Goal: Task Accomplishment & Management: Manage account settings

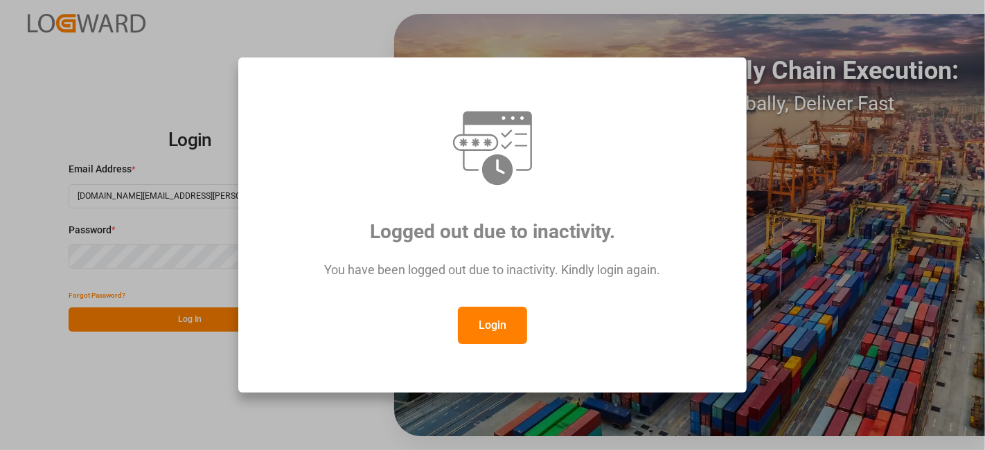
click at [501, 319] on button "Login" at bounding box center [492, 325] width 69 height 37
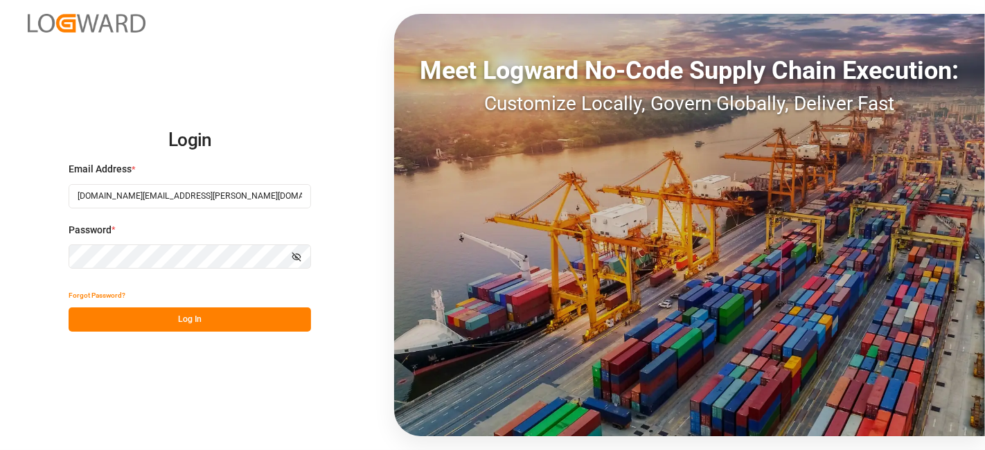
click at [212, 320] on button "Log In" at bounding box center [190, 319] width 242 height 24
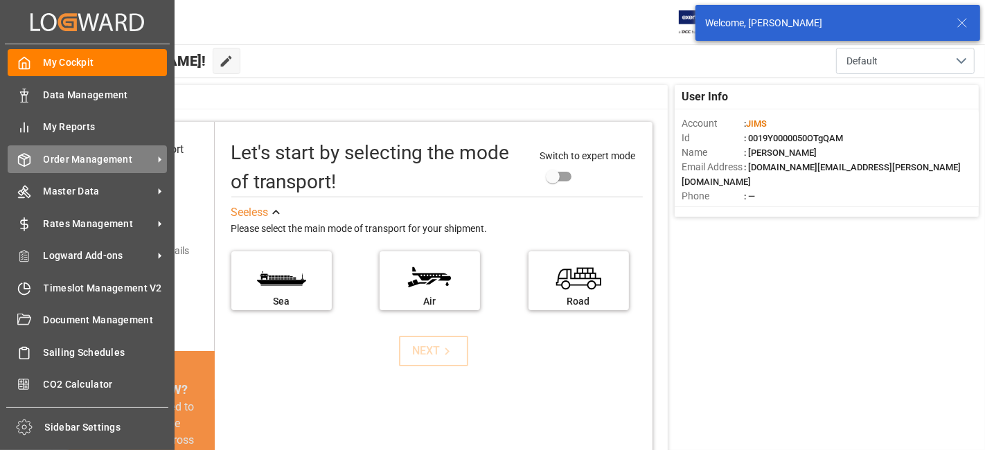
click at [98, 153] on span "Order Management" at bounding box center [98, 159] width 109 height 15
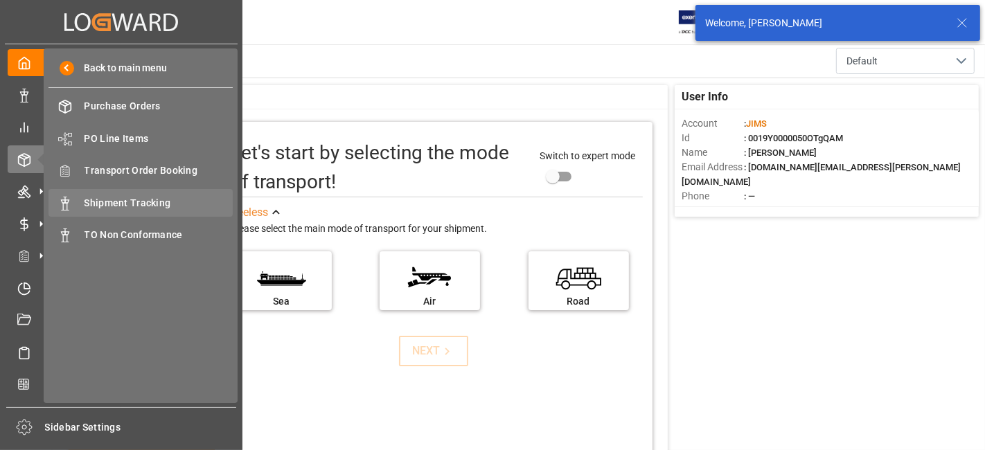
click at [168, 197] on span "Shipment Tracking" at bounding box center [158, 203] width 149 height 15
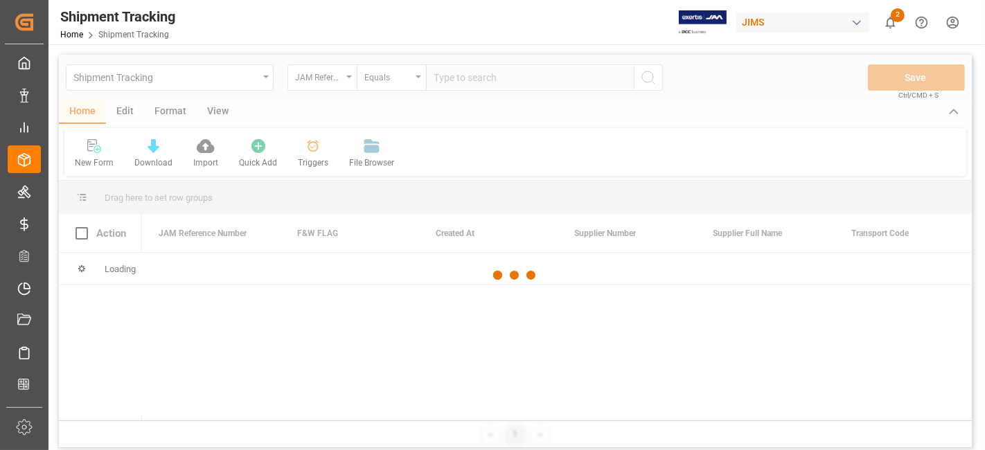
click at [455, 80] on div at bounding box center [515, 276] width 913 height 442
click at [466, 79] on div at bounding box center [515, 276] width 913 height 442
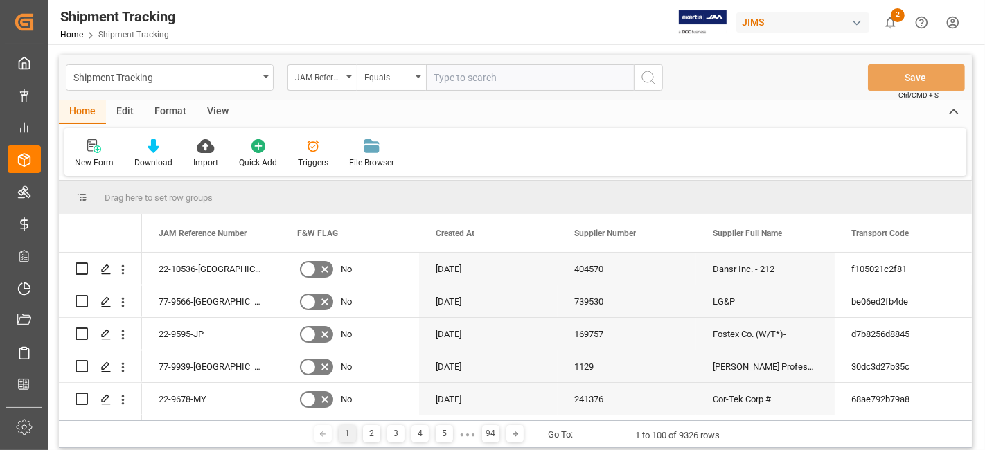
click at [466, 79] on input "text" at bounding box center [530, 77] width 208 height 26
paste input "77-10312-DK"
type input "77-10312-DK"
click at [645, 80] on icon "search button" at bounding box center [648, 77] width 17 height 17
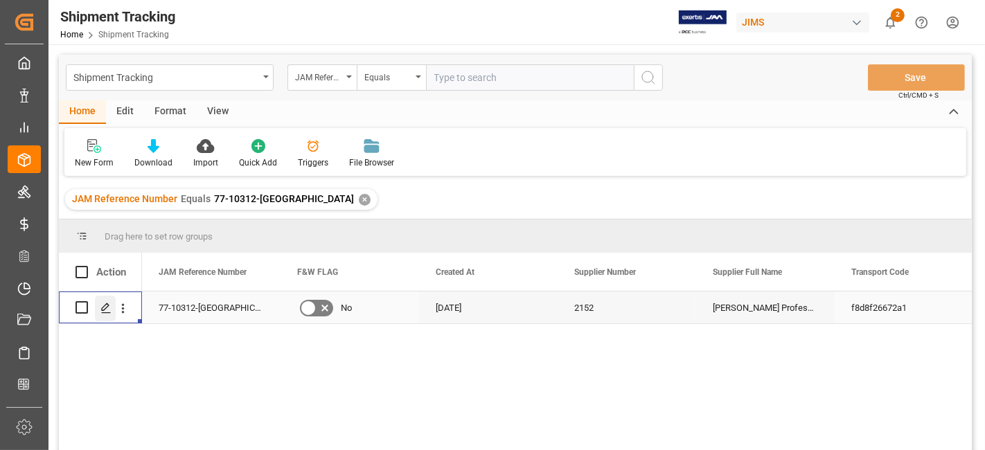
click at [104, 303] on icon "Press SPACE to select this row." at bounding box center [105, 308] width 11 height 11
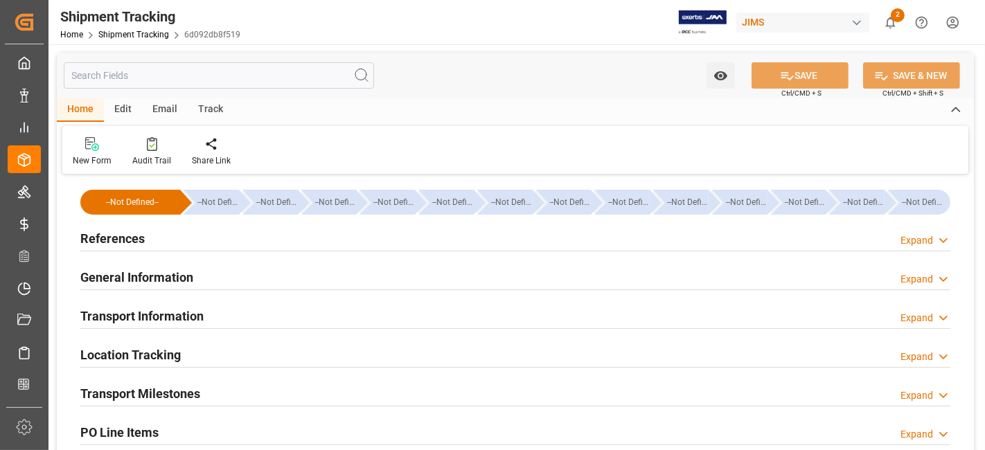
type input "06-08-2025 00:00"
type input "01-08-2025 10:54"
type input "06-08-2025 14:16"
type input "09-08-2025 02:00"
type input "09-08-2025 03:40"
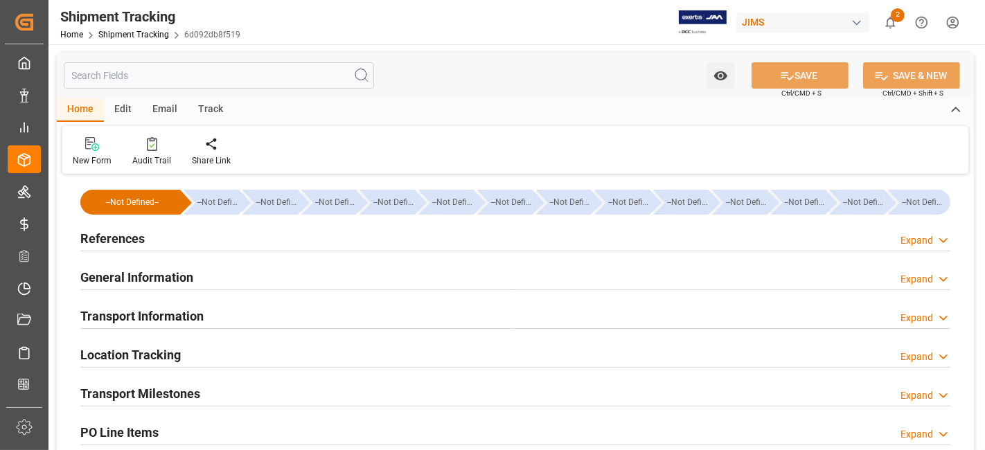
type input "13-08-2025"
type input "13-08-2025 15:50"
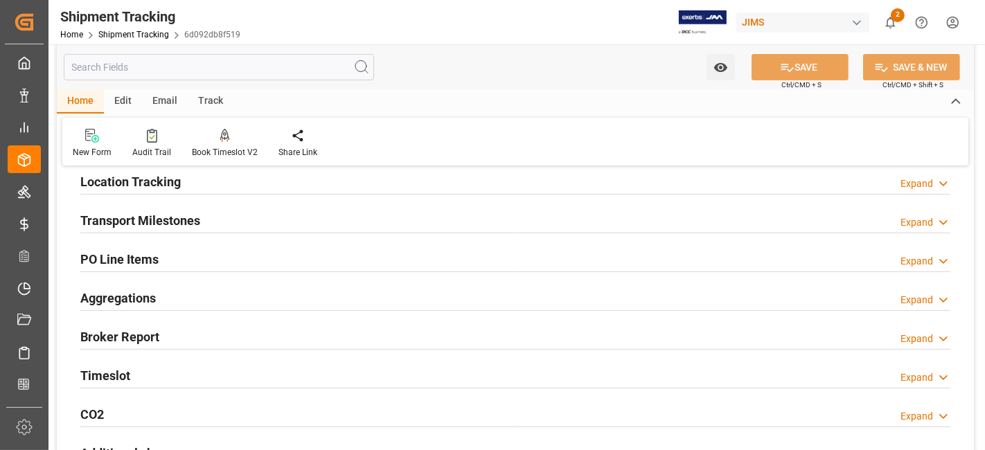
scroll to position [154, 0]
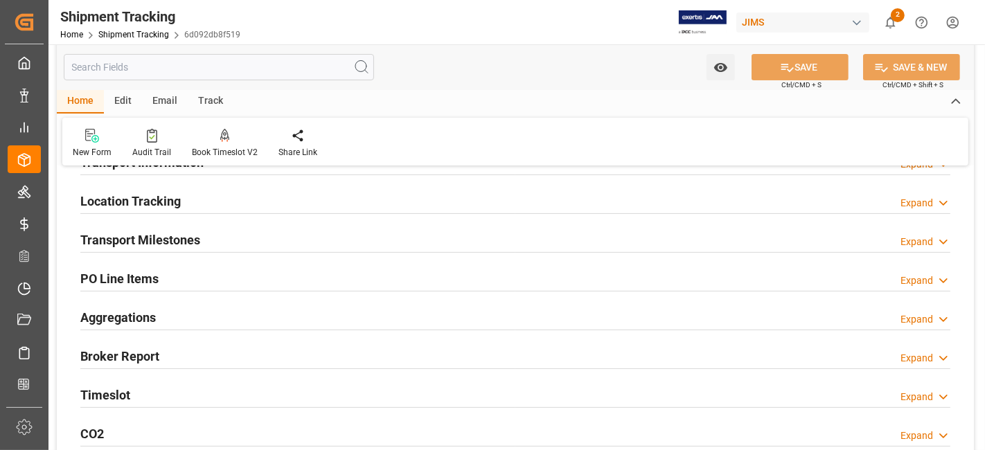
click at [188, 240] on h2 "Transport Milestones" at bounding box center [140, 240] width 120 height 19
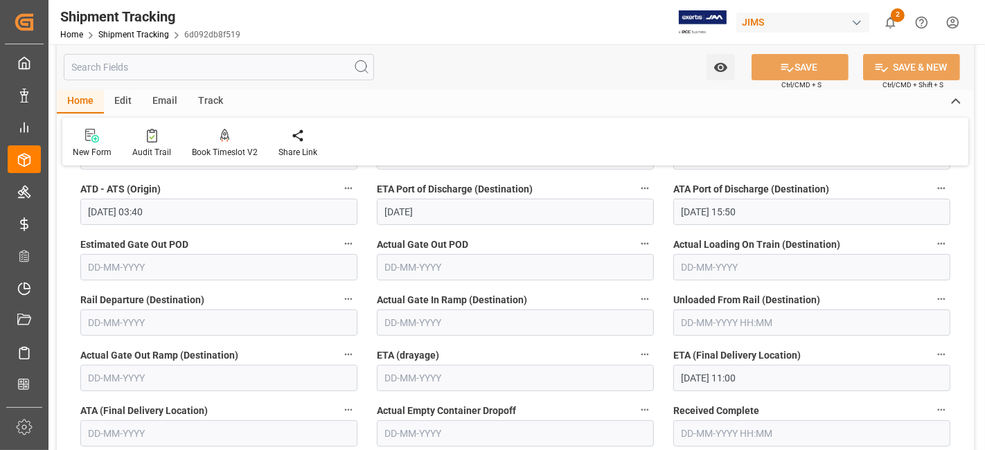
scroll to position [384, 0]
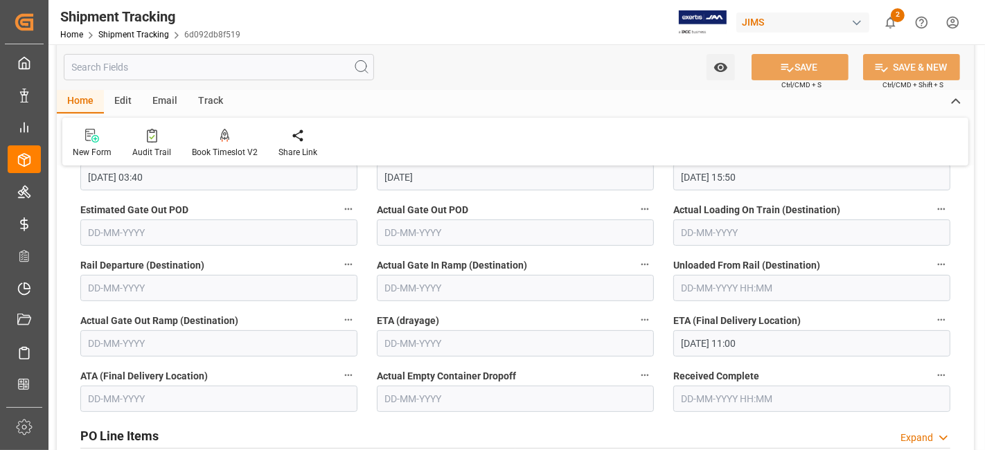
click at [805, 339] on input "15-08-2025 11:00" at bounding box center [811, 343] width 277 height 26
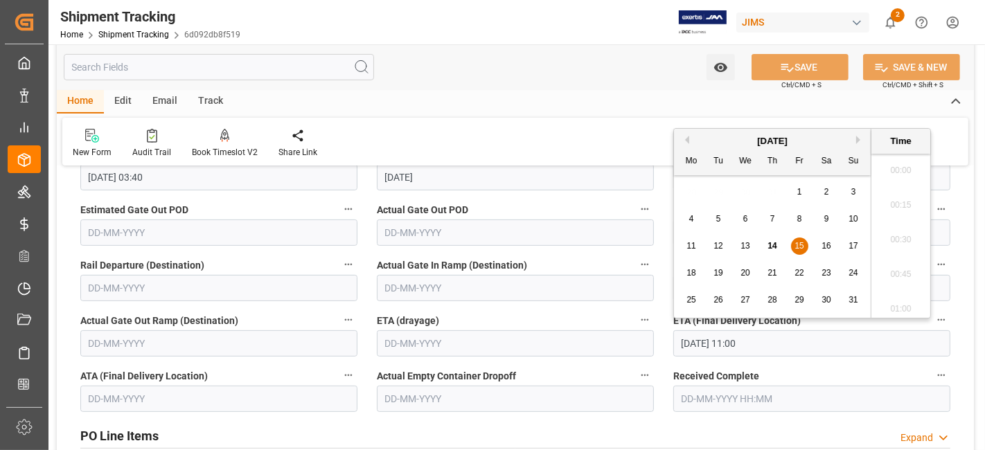
scroll to position [1457, 0]
click at [697, 280] on div "18" at bounding box center [691, 273] width 17 height 17
type input "18-08-2025 11:00"
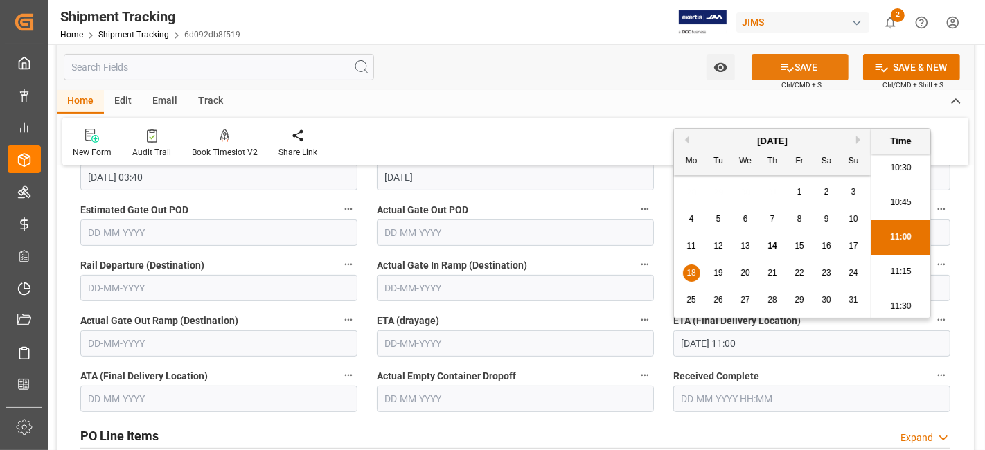
click at [797, 62] on button "SAVE" at bounding box center [799, 67] width 97 height 26
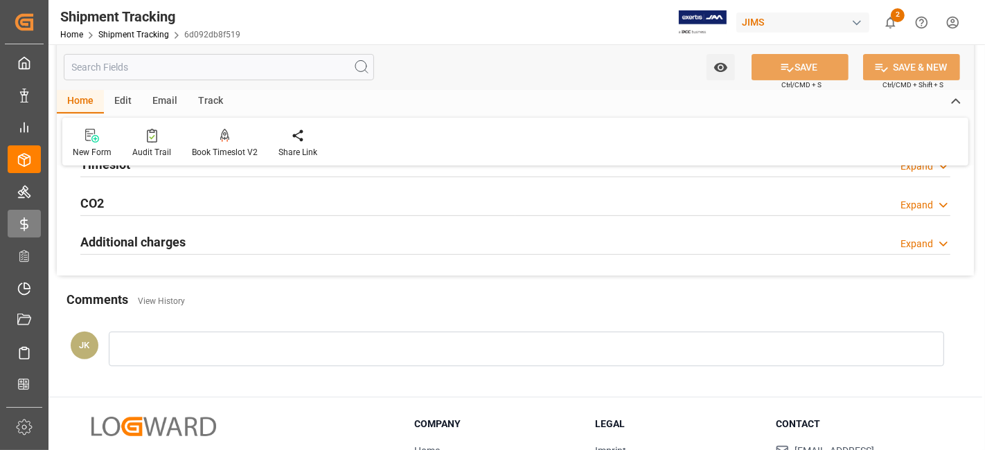
scroll to position [0, 0]
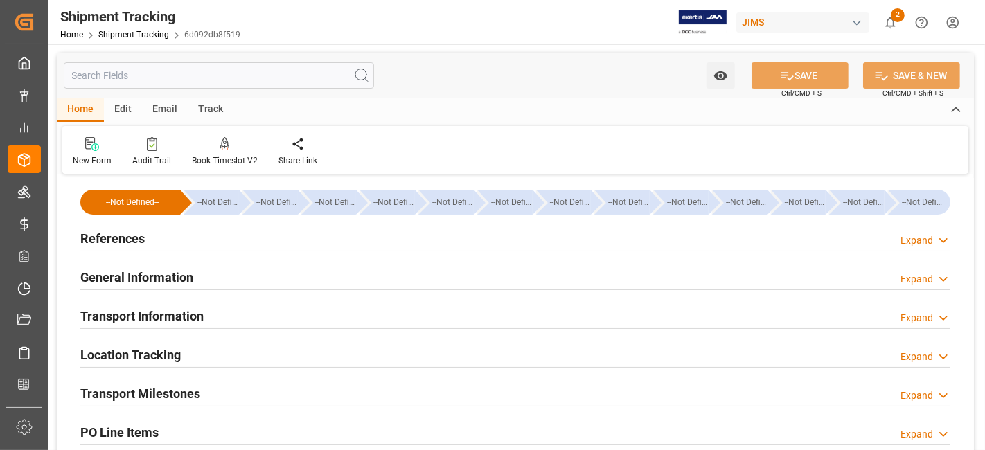
click at [125, 234] on h2 "References" at bounding box center [112, 238] width 64 height 19
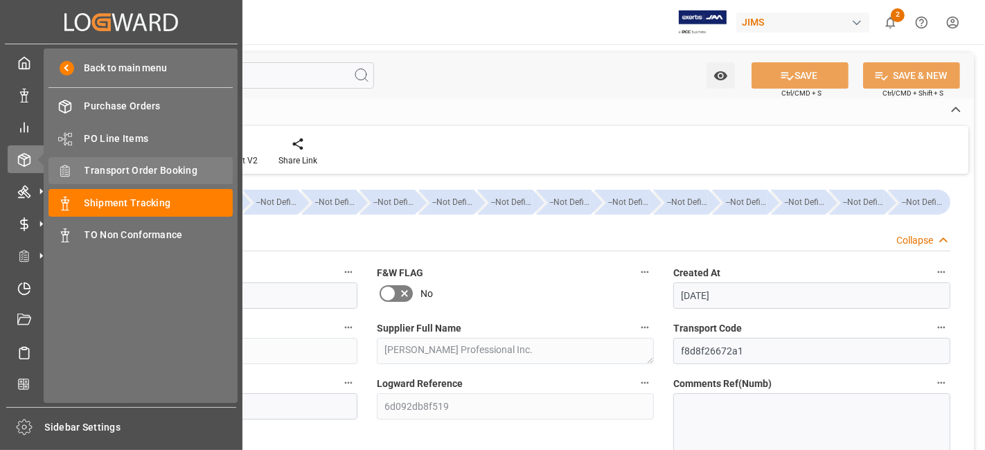
click at [165, 171] on span "Transport Order Booking" at bounding box center [158, 170] width 149 height 15
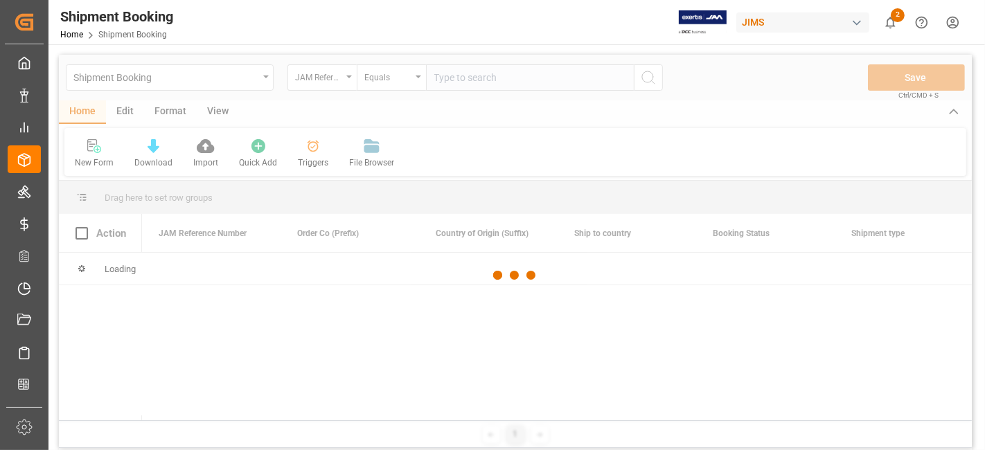
click at [471, 77] on div at bounding box center [515, 276] width 913 height 442
click at [469, 78] on div at bounding box center [515, 276] width 913 height 442
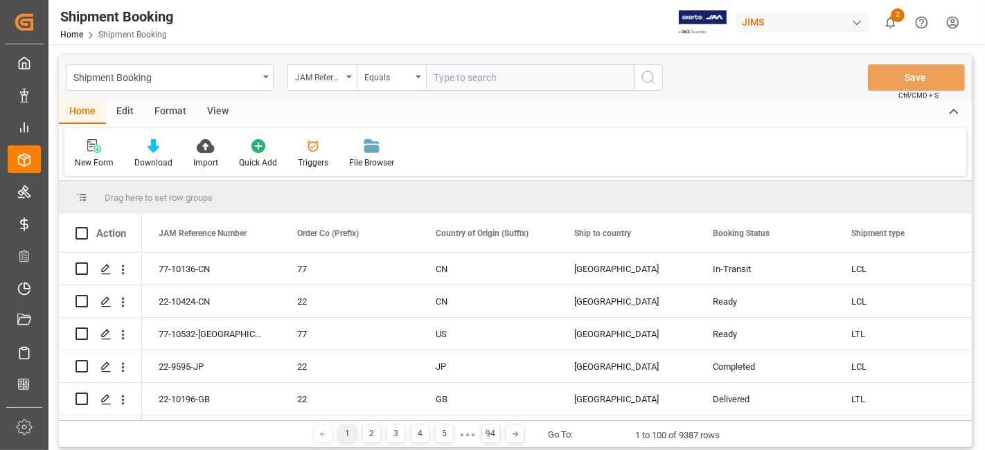
click at [468, 78] on input "text" at bounding box center [530, 77] width 208 height 26
paste input "77-10532-[GEOGRAPHIC_DATA]"
type input "77-10532-[GEOGRAPHIC_DATA]"
click at [643, 78] on icon "search button" at bounding box center [648, 77] width 17 height 17
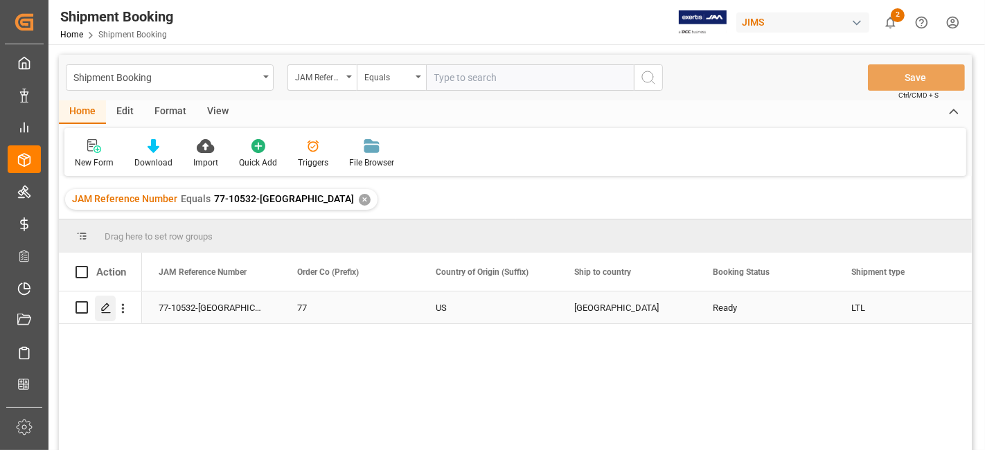
click at [98, 311] on div "Press SPACE to select this row." at bounding box center [105, 309] width 21 height 26
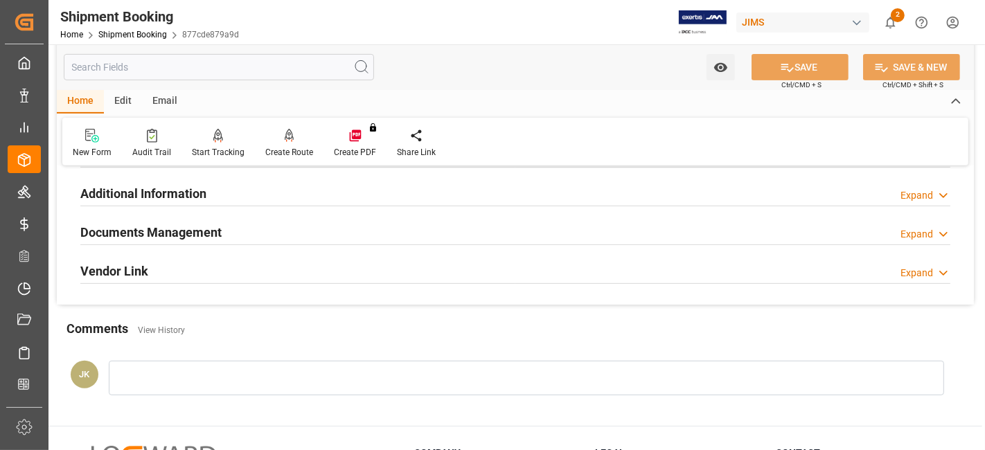
scroll to position [461, 0]
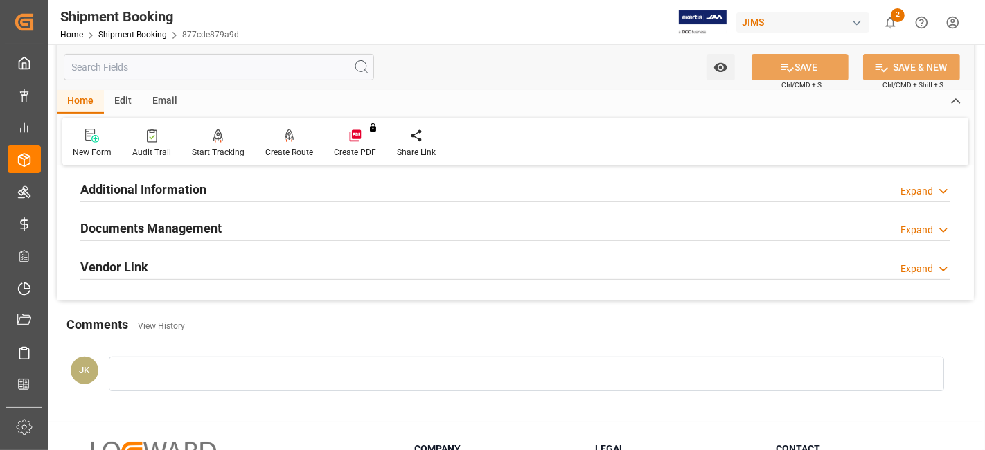
click at [166, 228] on h2 "Documents Management" at bounding box center [150, 228] width 141 height 19
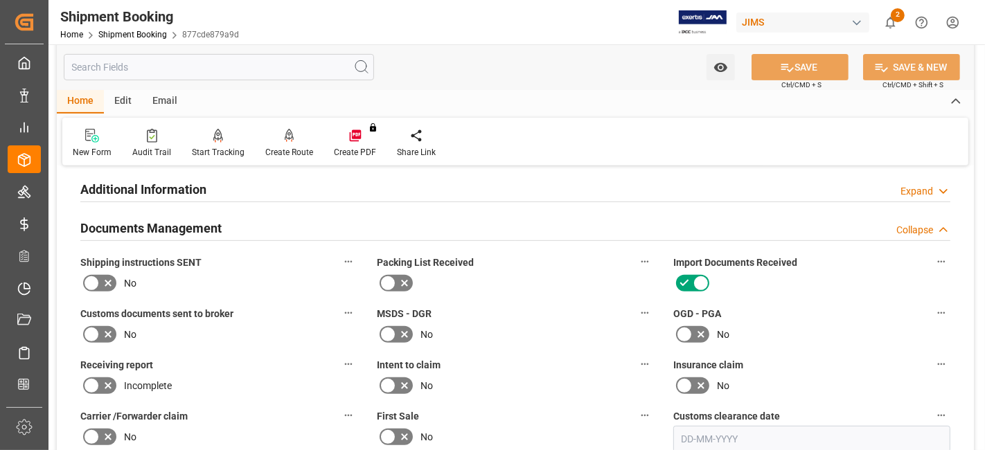
scroll to position [538, 0]
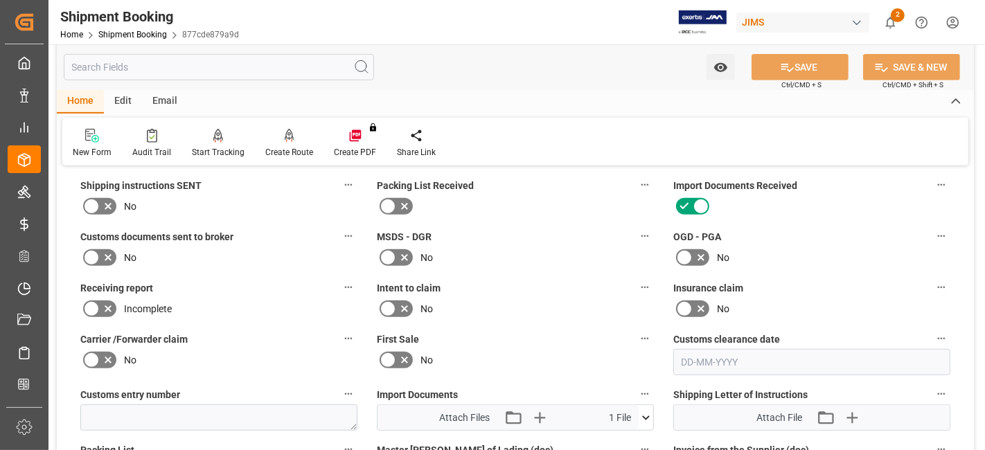
click at [108, 206] on icon at bounding box center [108, 206] width 17 height 17
click at [0, 0] on input "checkbox" at bounding box center [0, 0] width 0 height 0
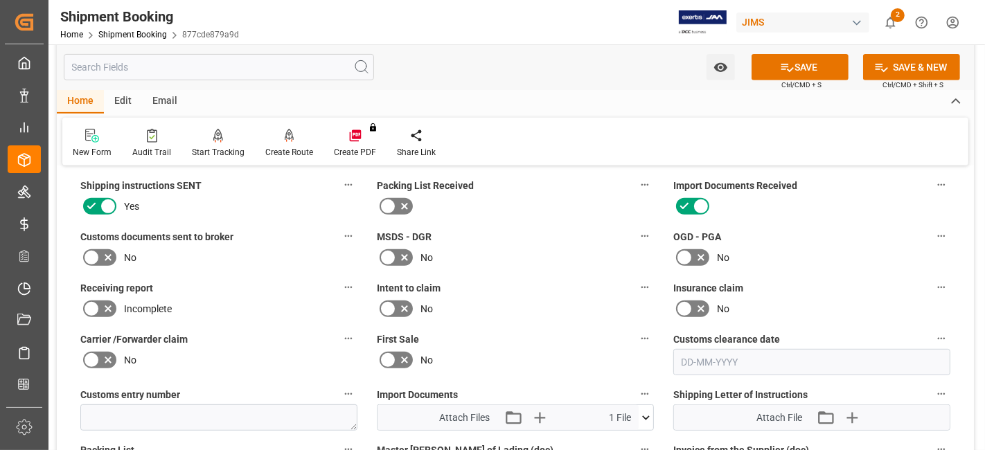
click at [108, 251] on icon at bounding box center [108, 257] width 17 height 17
click at [0, 0] on input "checkbox" at bounding box center [0, 0] width 0 height 0
click at [793, 65] on button "SAVE" at bounding box center [799, 67] width 97 height 26
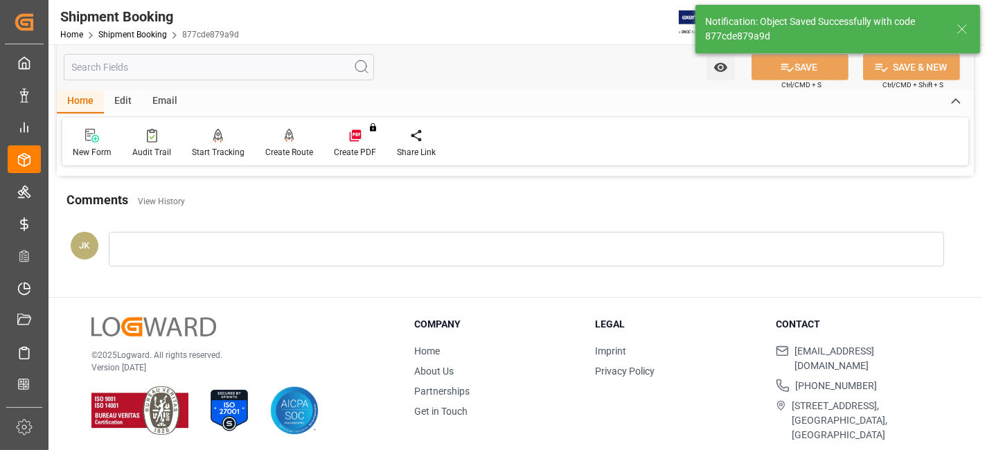
scroll to position [510, 0]
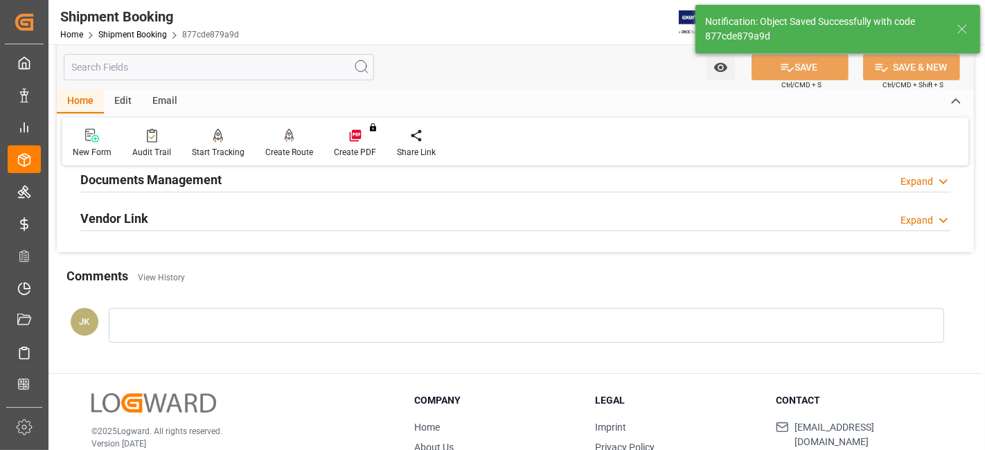
click at [382, 176] on div "Documents Management Expand" at bounding box center [515, 178] width 870 height 26
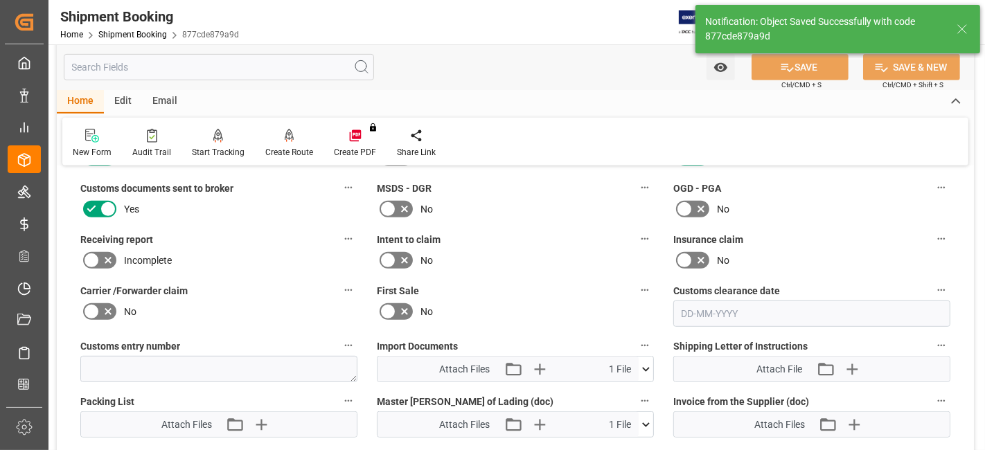
scroll to position [663, 0]
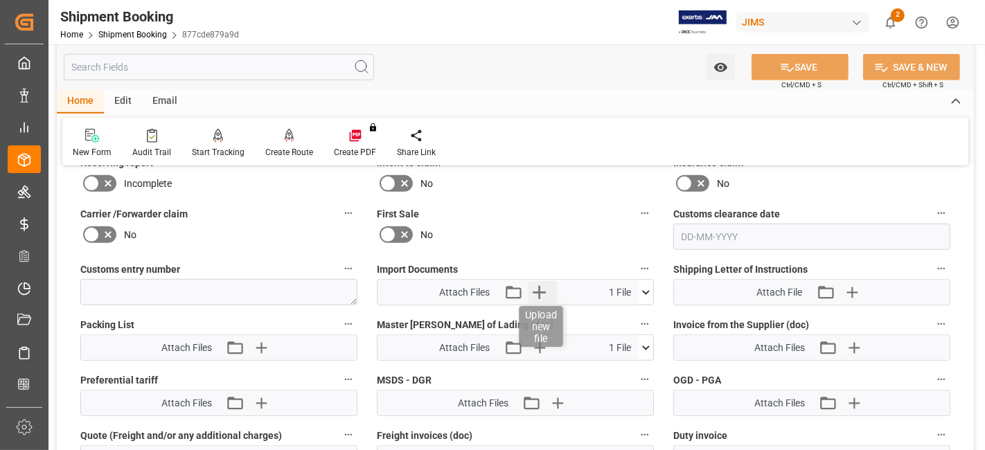
click at [538, 292] on icon "button" at bounding box center [538, 292] width 13 height 13
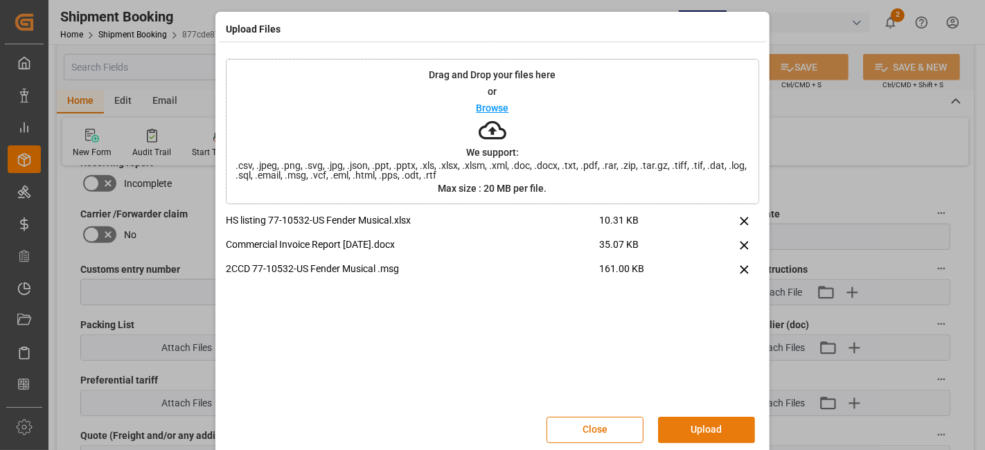
click at [710, 422] on button "Upload" at bounding box center [706, 430] width 97 height 26
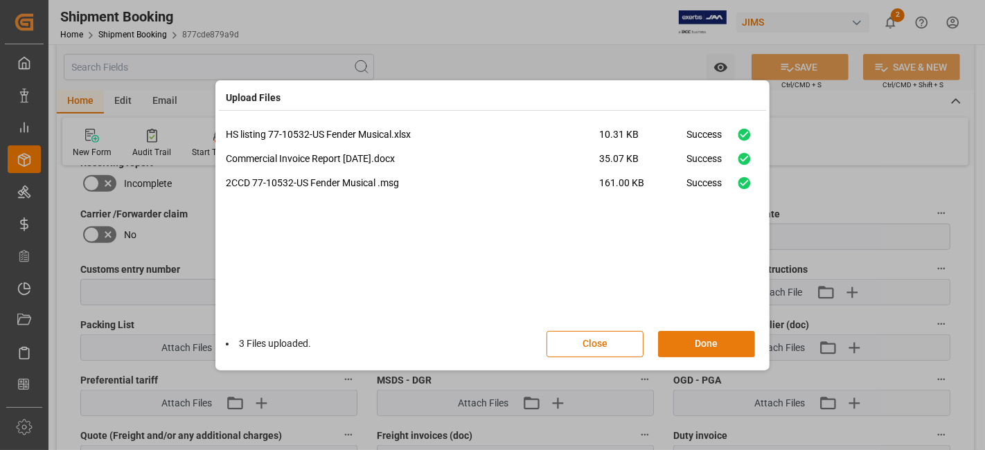
click at [701, 343] on button "Done" at bounding box center [706, 344] width 97 height 26
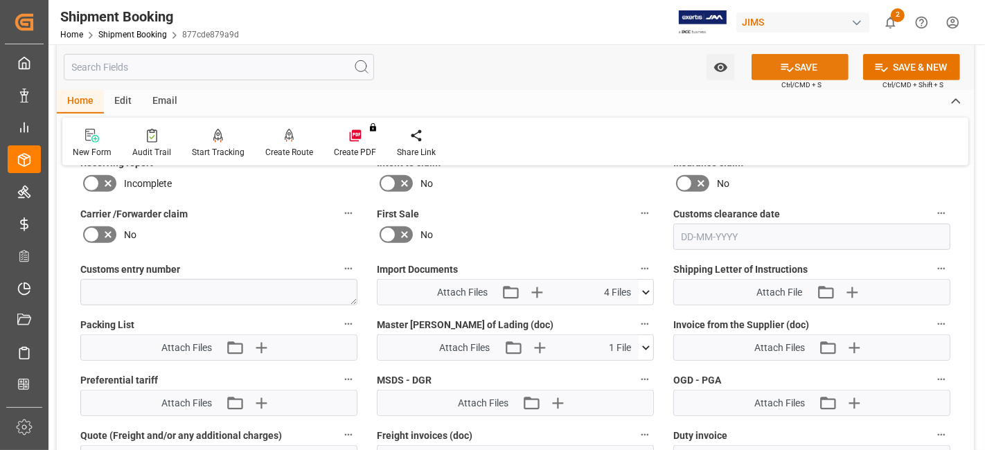
click at [783, 67] on icon at bounding box center [787, 67] width 15 height 15
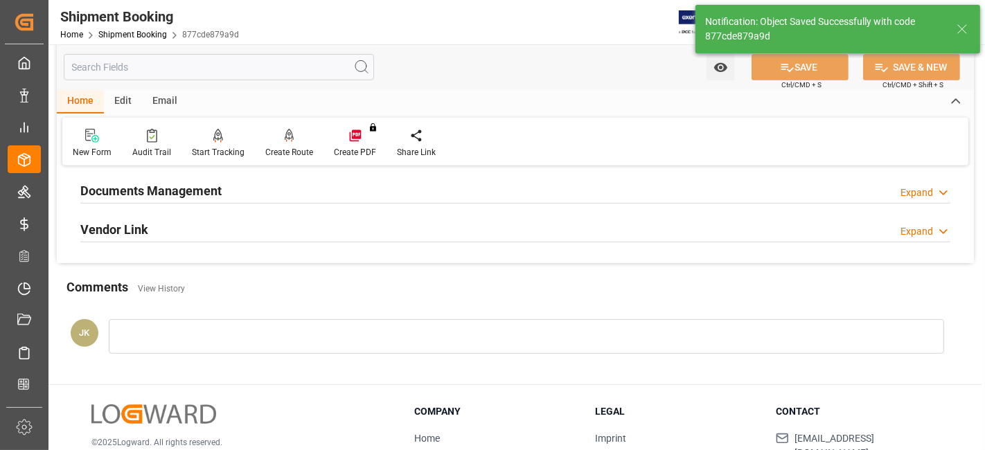
scroll to position [432, 0]
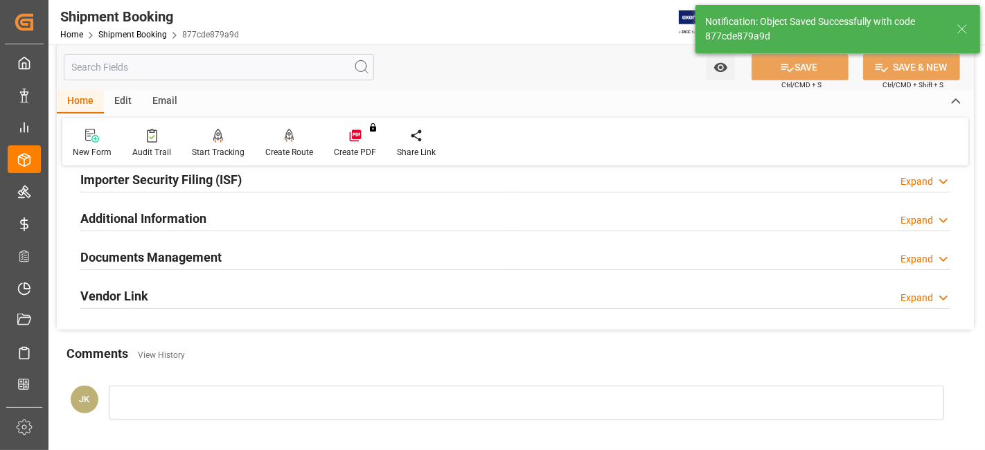
click at [322, 258] on div "Documents Management Expand" at bounding box center [515, 256] width 870 height 26
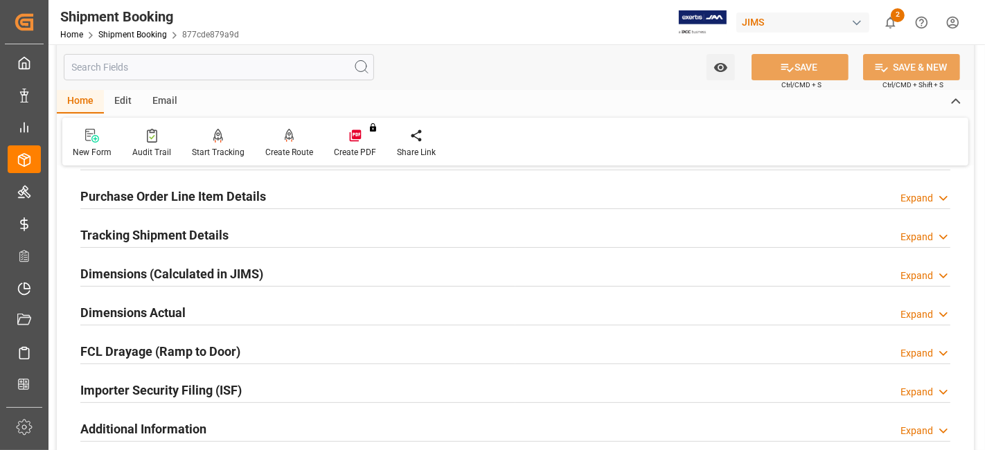
scroll to position [201, 0]
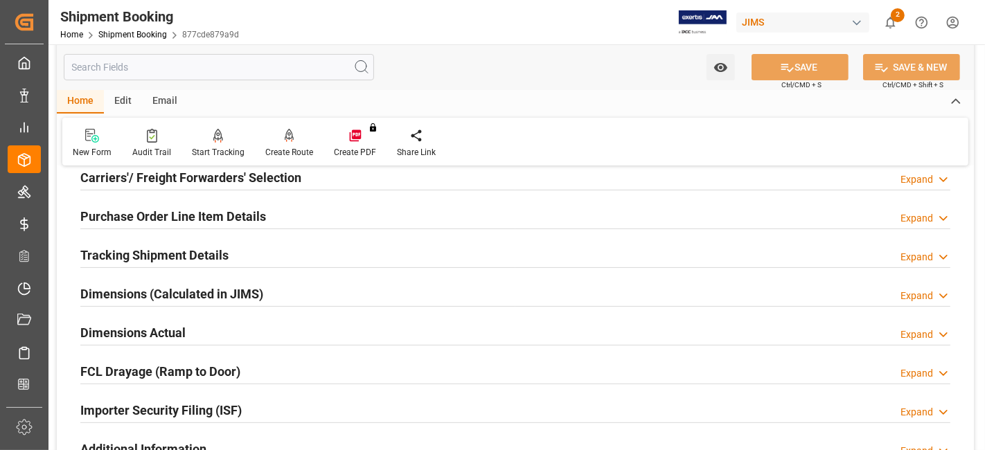
click at [273, 324] on div "Dimensions Actual Expand" at bounding box center [515, 332] width 870 height 26
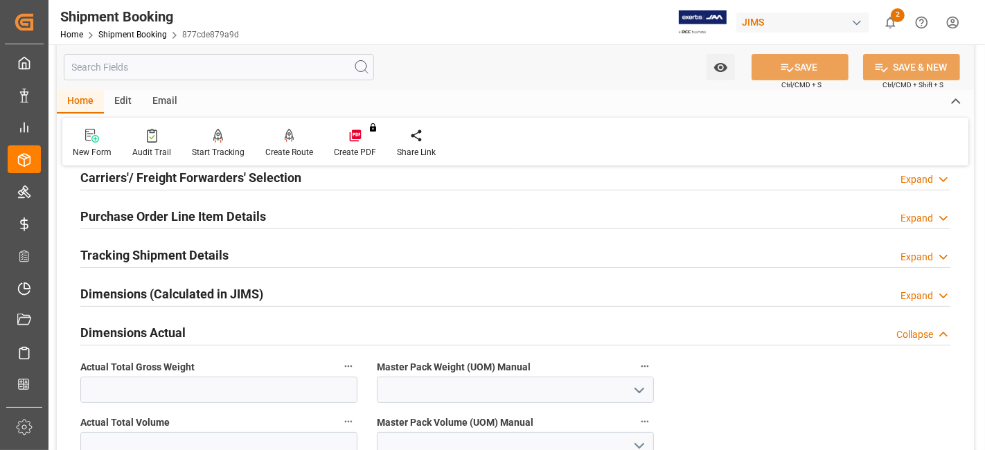
scroll to position [125, 0]
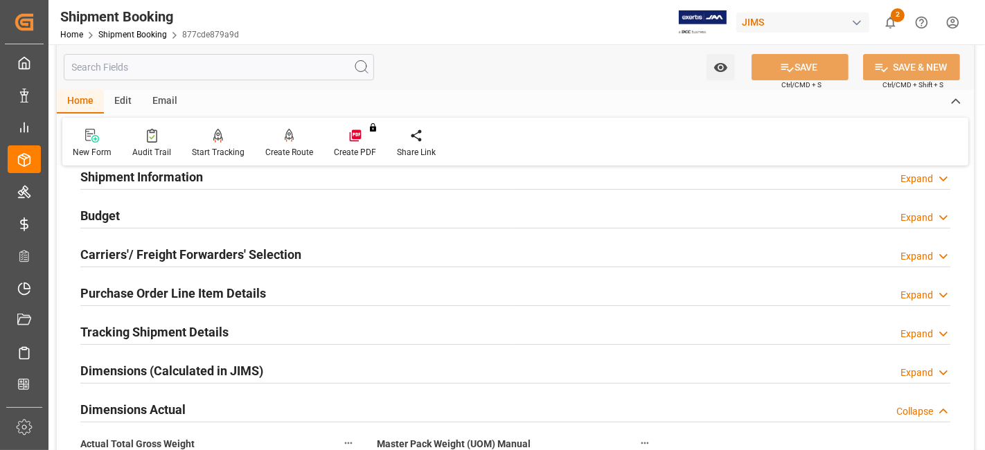
click at [201, 324] on h2 "Tracking Shipment Details" at bounding box center [154, 332] width 148 height 19
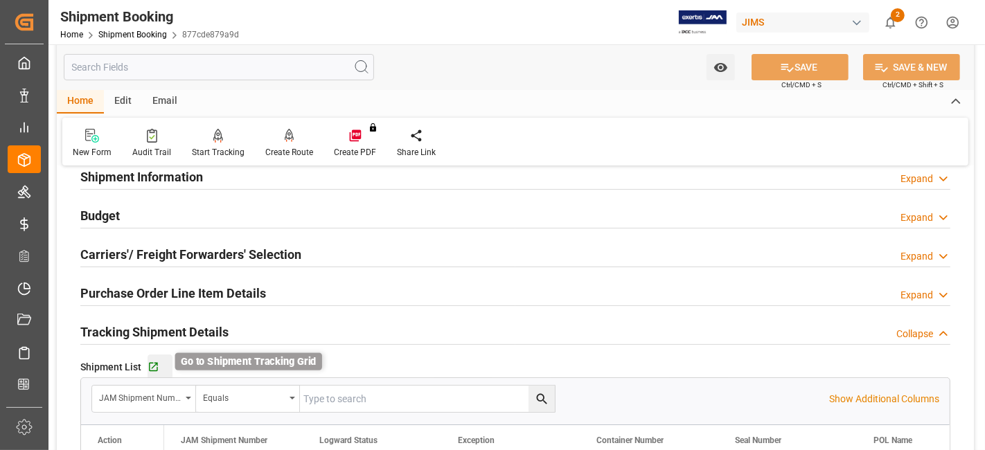
click at [152, 367] on icon "button" at bounding box center [153, 367] width 12 height 12
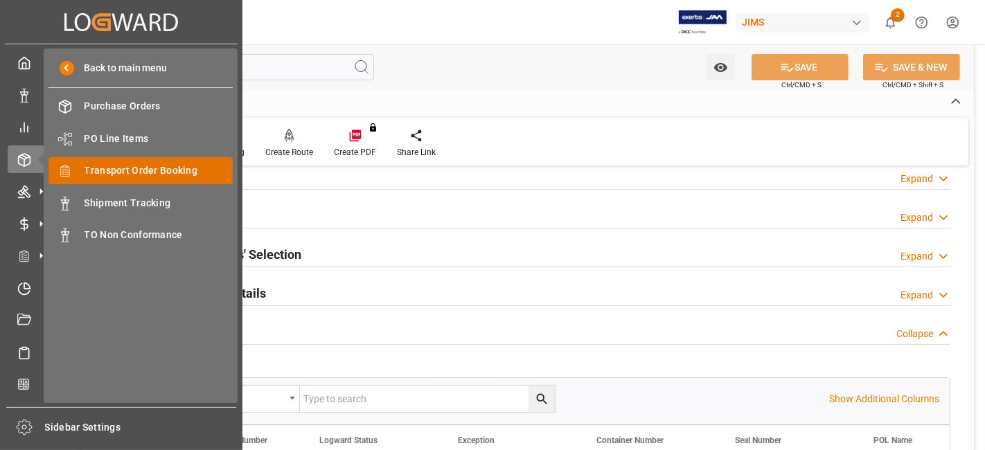
click at [163, 173] on span "Transport Order Booking" at bounding box center [158, 170] width 149 height 15
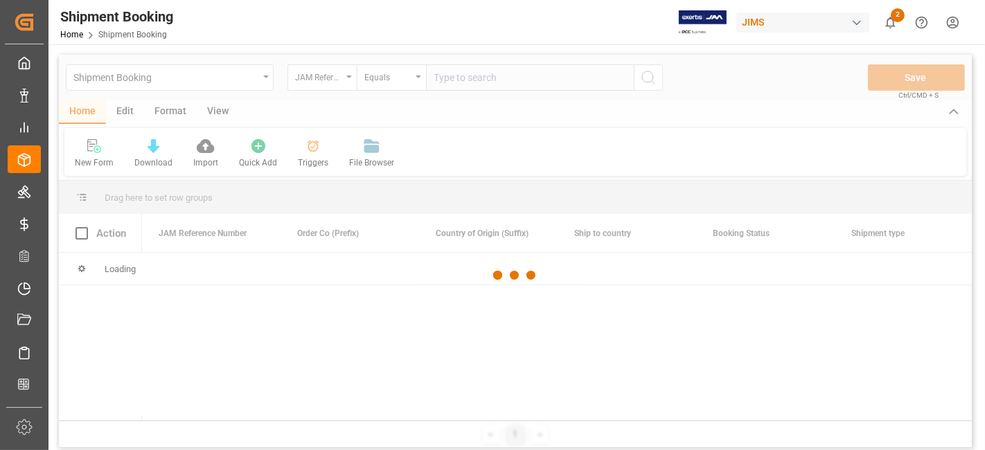
click at [460, 80] on div at bounding box center [515, 276] width 913 height 442
click at [445, 80] on div at bounding box center [515, 276] width 913 height 442
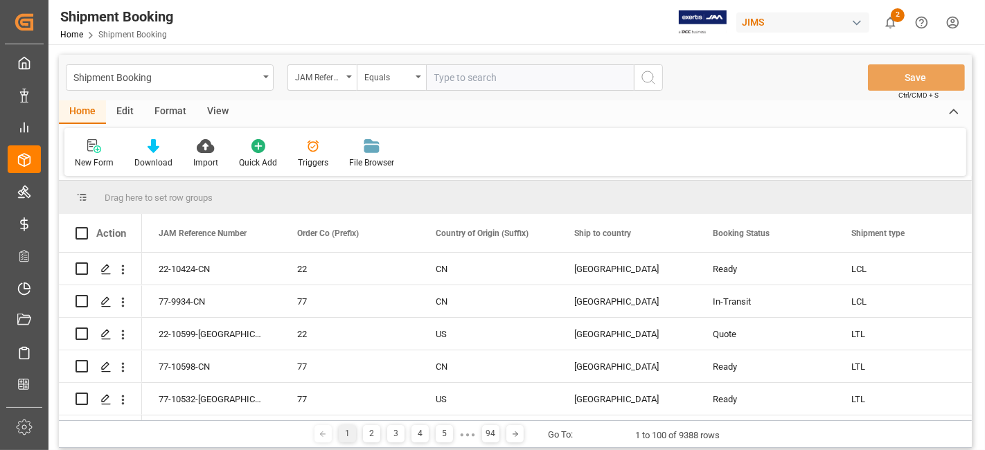
click at [447, 78] on input "text" at bounding box center [530, 77] width 208 height 26
paste input "77-6720-CN"
type input "77-6720-CN"
click at [649, 80] on icon "search button" at bounding box center [648, 77] width 17 height 17
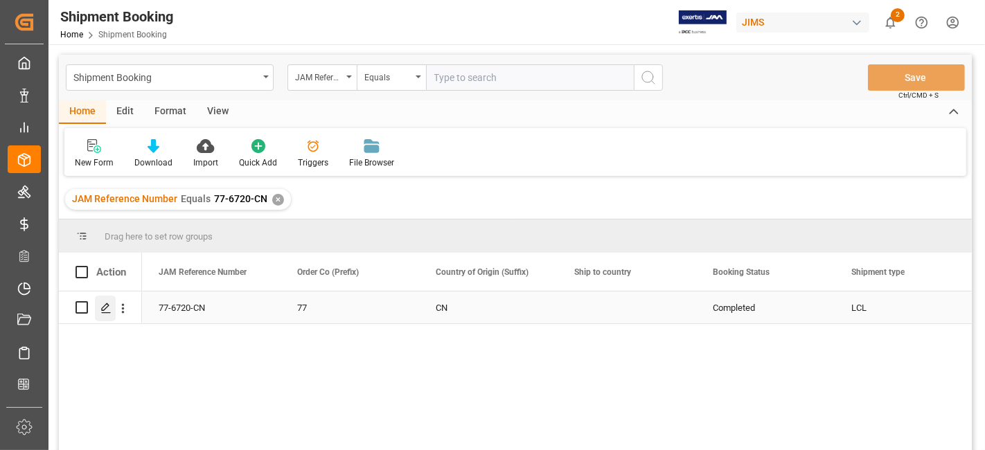
click at [107, 309] on icon "Press SPACE to select this row." at bounding box center [105, 308] width 11 height 11
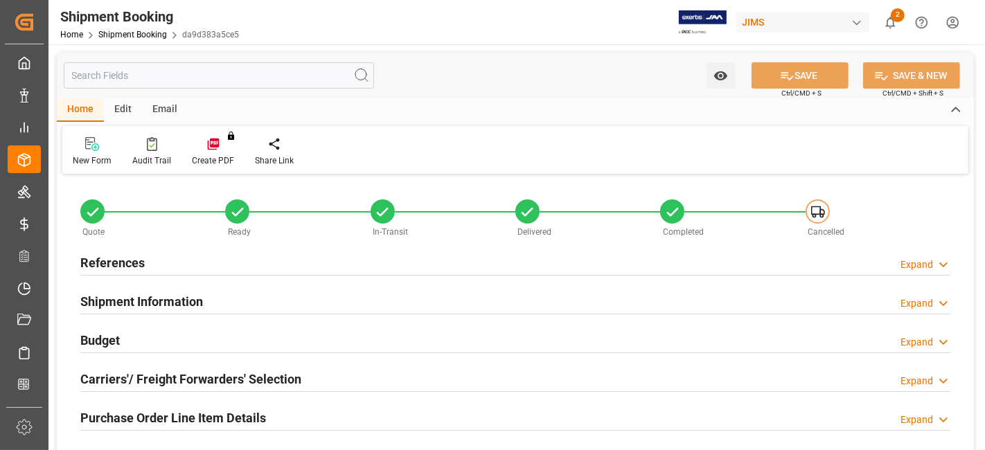
type input "0"
type input "1496.6388"
type input "600"
type input "18350"
drag, startPoint x: 118, startPoint y: 339, endPoint x: 128, endPoint y: 340, distance: 9.7
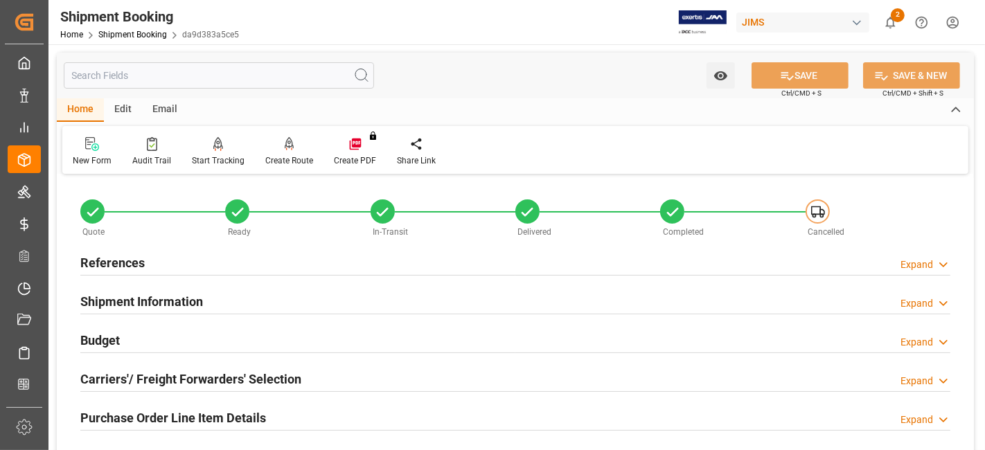
click at [118, 339] on h2 "Budget" at bounding box center [99, 340] width 39 height 19
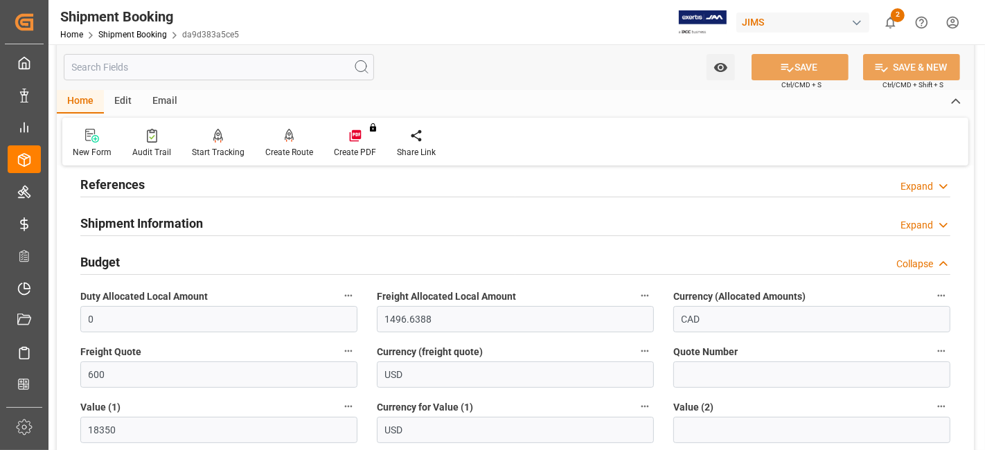
scroll to position [231, 0]
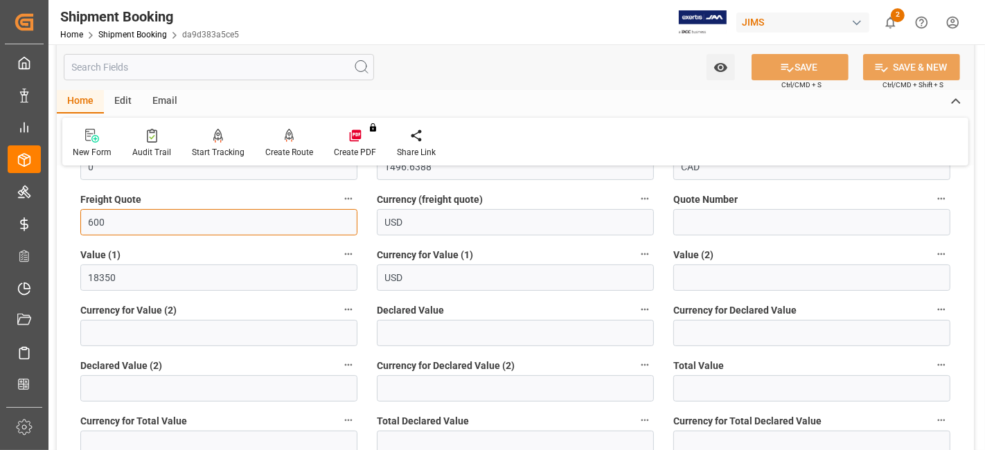
click at [93, 224] on input "600" at bounding box center [218, 222] width 277 height 26
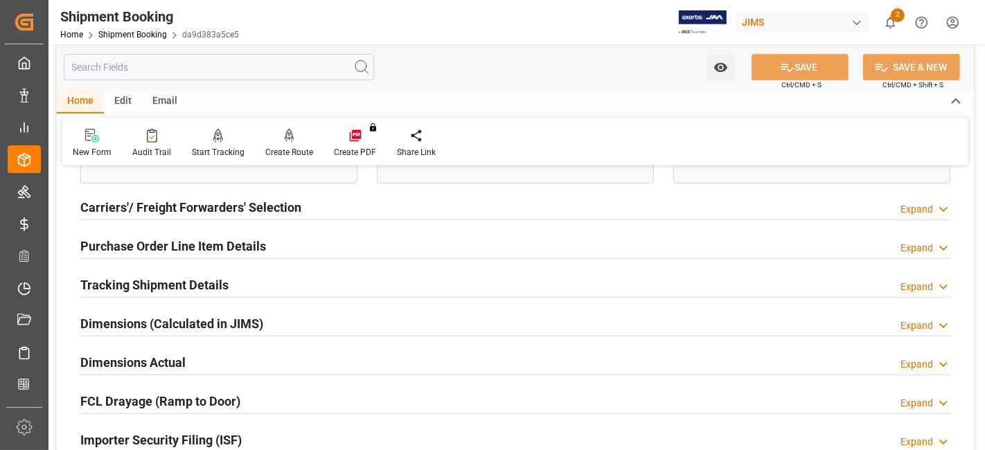
scroll to position [384, 0]
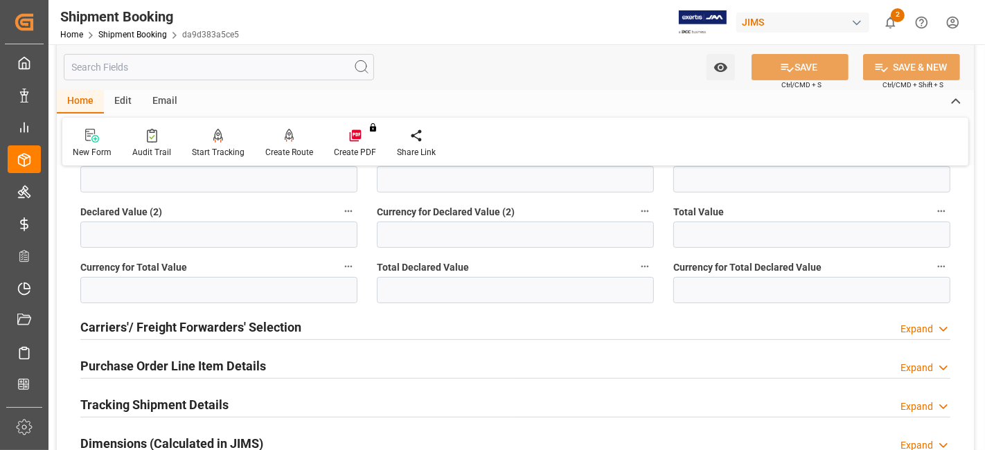
click at [287, 325] on h2 "Carriers'/ Freight Forwarders' Selection" at bounding box center [190, 327] width 221 height 19
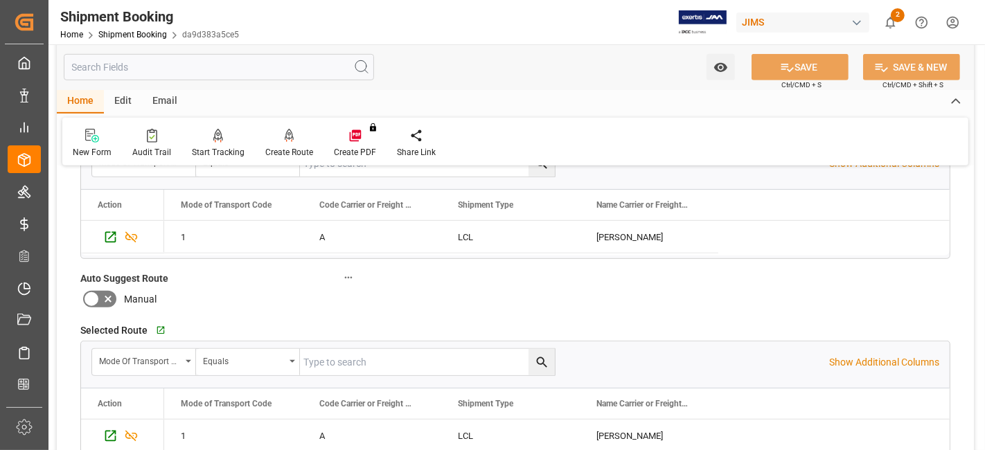
scroll to position [692, 0]
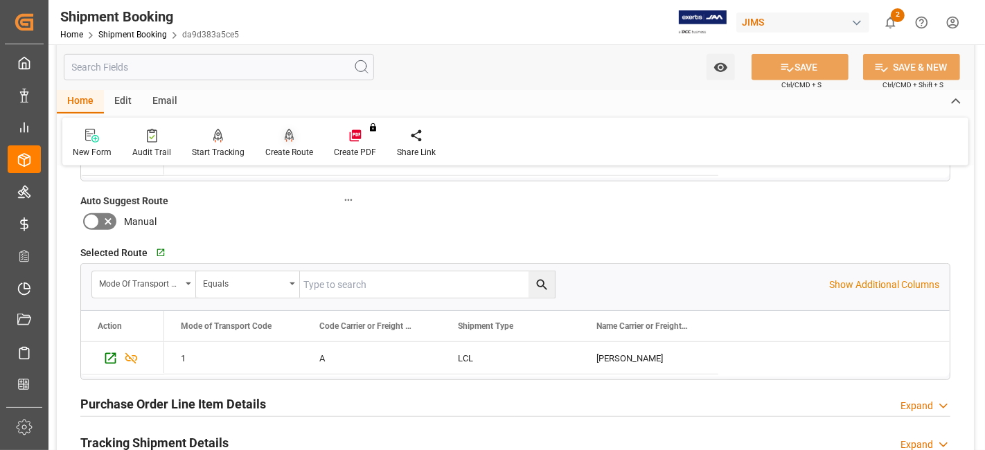
click at [278, 151] on div "Create Route" at bounding box center [289, 152] width 48 height 12
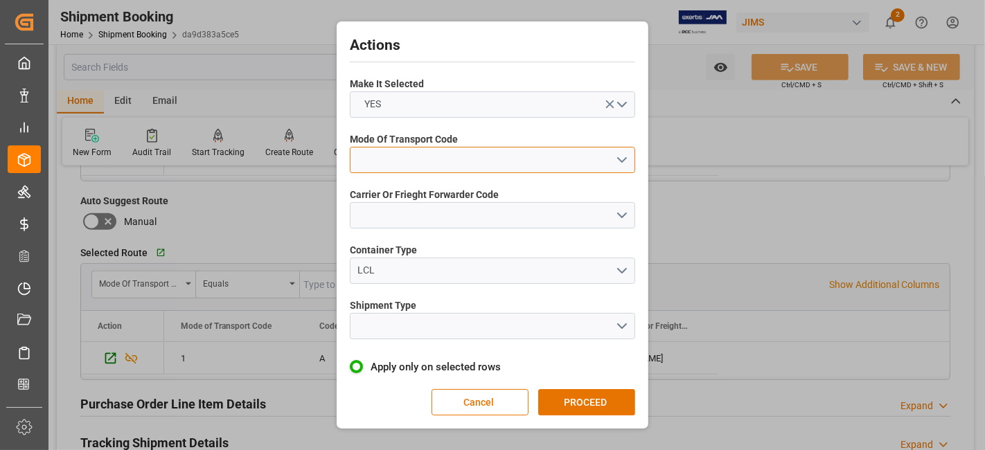
click at [617, 160] on button "open menu" at bounding box center [492, 160] width 285 height 26
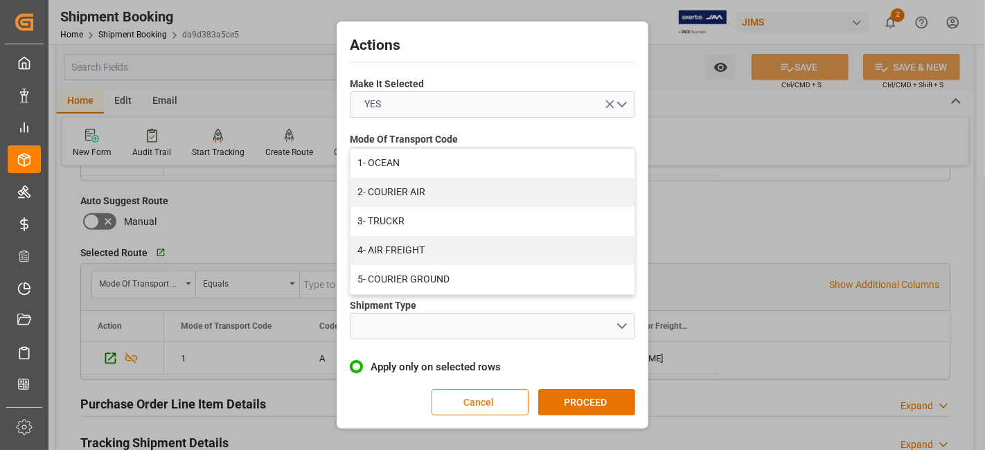
click at [451, 403] on button "Cancel" at bounding box center [479, 402] width 97 height 26
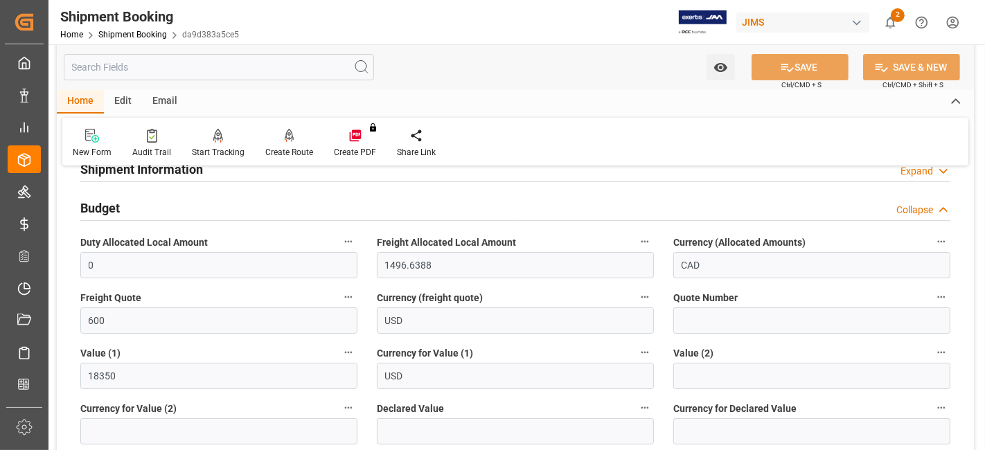
scroll to position [154, 0]
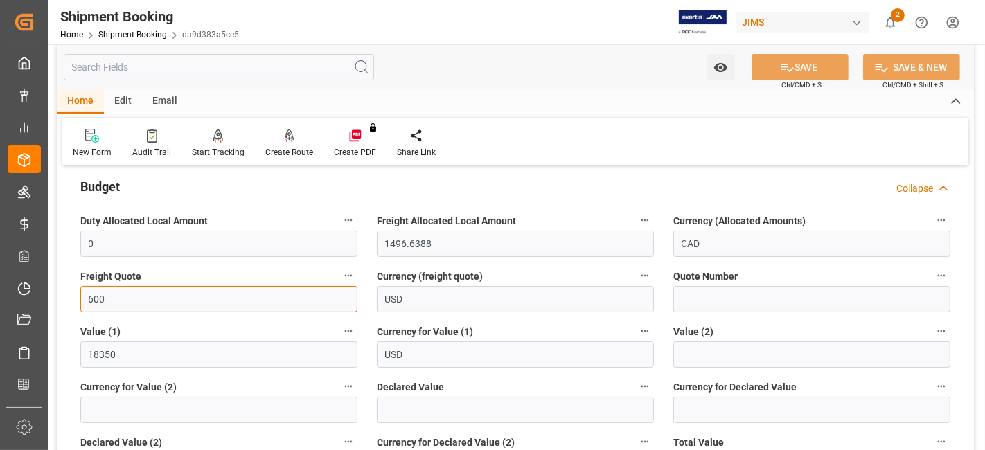
click at [95, 298] on input "600" at bounding box center [218, 299] width 277 height 26
click at [94, 298] on input "600" at bounding box center [218, 299] width 277 height 26
type input "950"
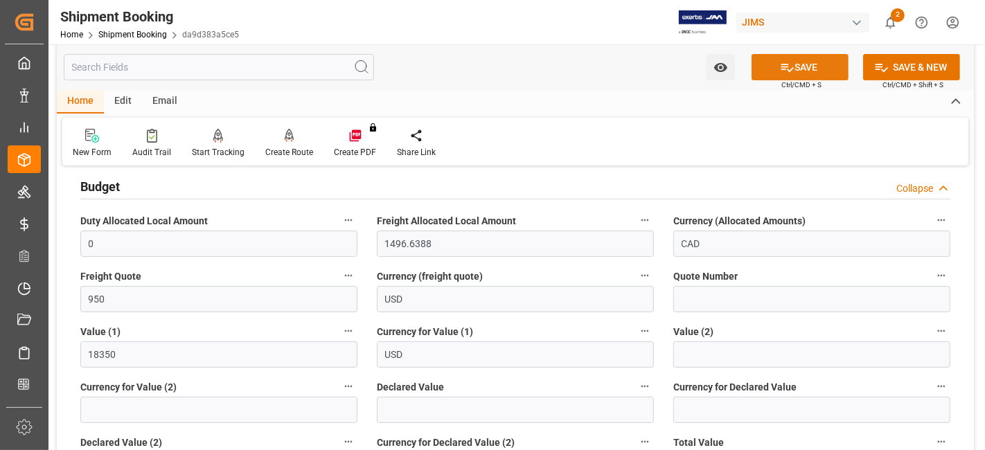
click at [793, 68] on button "SAVE" at bounding box center [799, 67] width 97 height 26
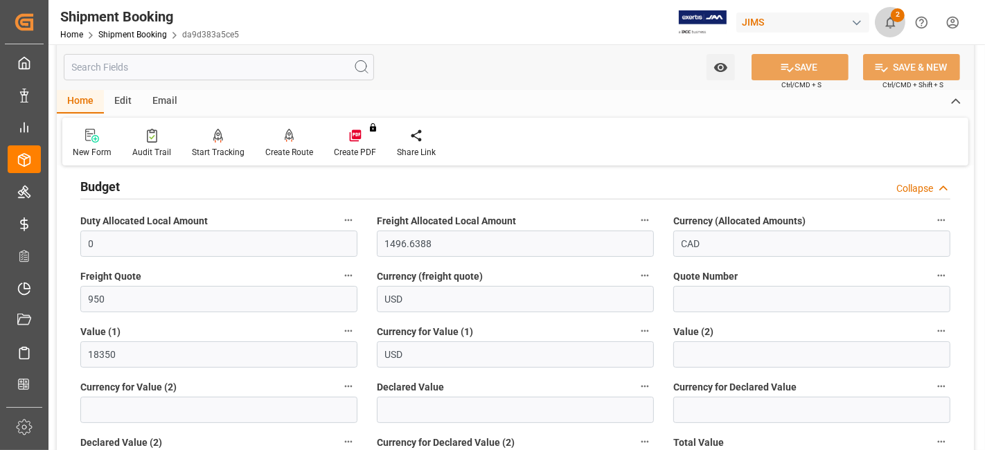
click at [890, 19] on icon "show 2 new notifications" at bounding box center [890, 22] width 15 height 15
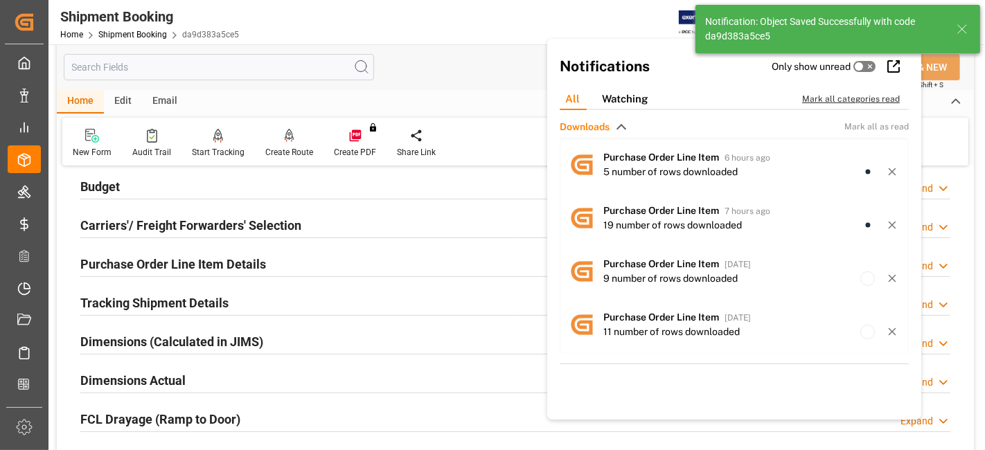
click at [837, 102] on div "Mark all categories read" at bounding box center [858, 99] width 112 height 12
click at [421, 81] on div "Watch Option SAVE Ctrl/CMD + S SAVE & NEW Ctrl/CMD + Shift + S" at bounding box center [515, 67] width 917 height 46
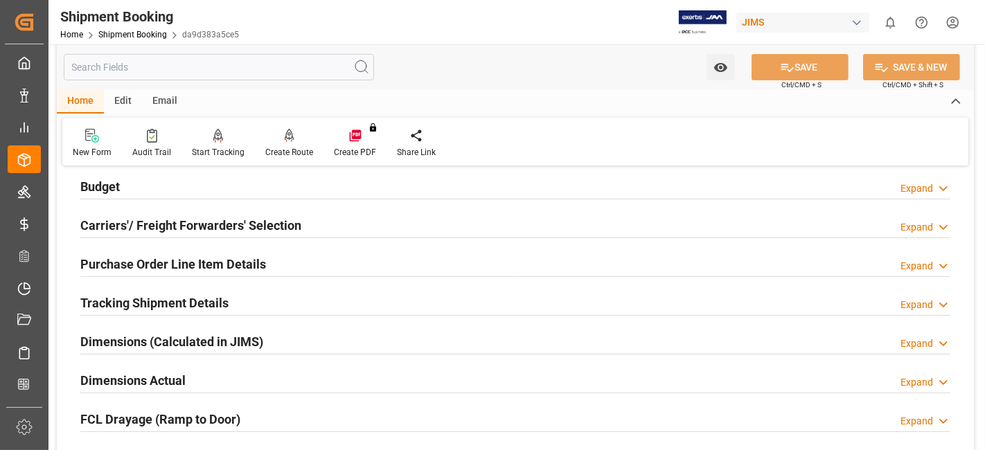
click at [182, 380] on h2 "Dimensions Actual" at bounding box center [132, 380] width 105 height 19
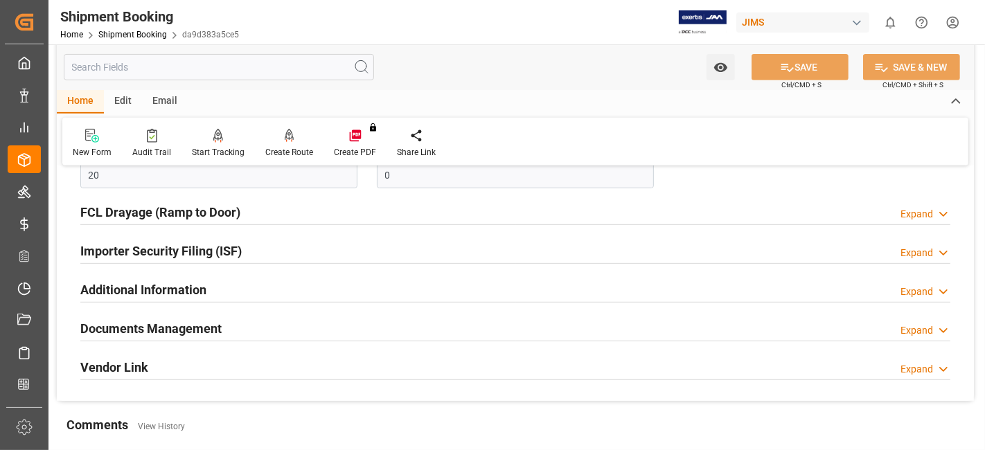
scroll to position [615, 0]
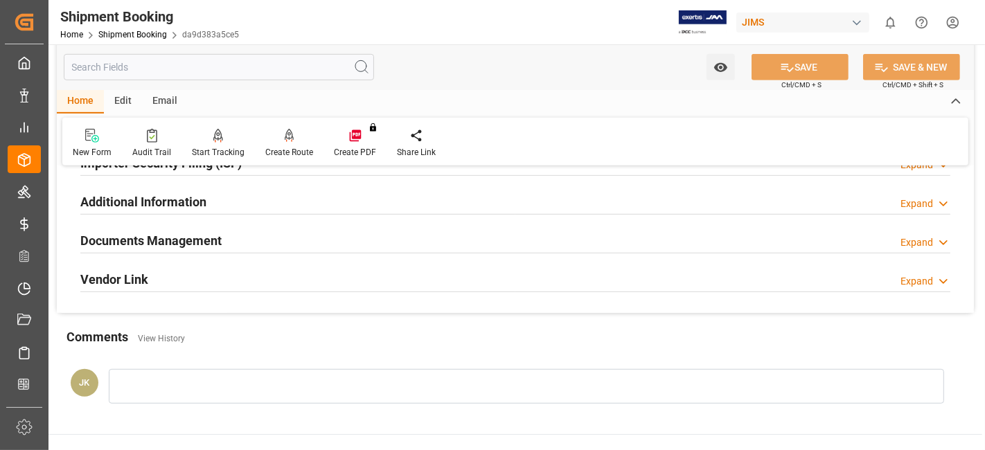
click at [256, 228] on div "Documents Management Expand" at bounding box center [515, 239] width 870 height 26
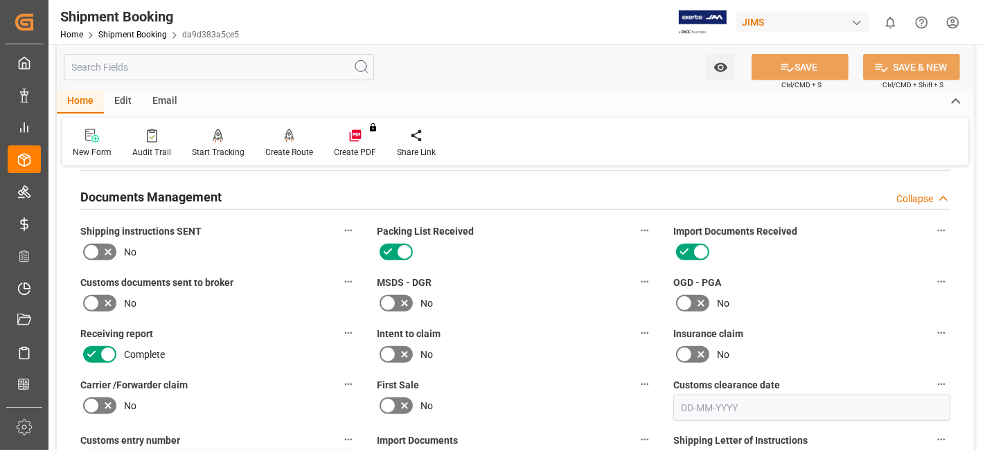
scroll to position [692, 0]
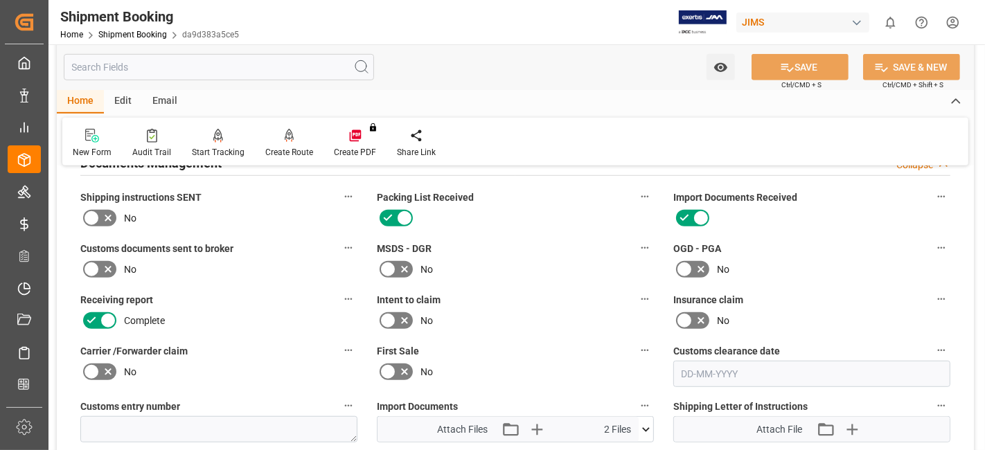
click at [111, 213] on icon at bounding box center [108, 218] width 17 height 17
click at [0, 0] on input "checkbox" at bounding box center [0, 0] width 0 height 0
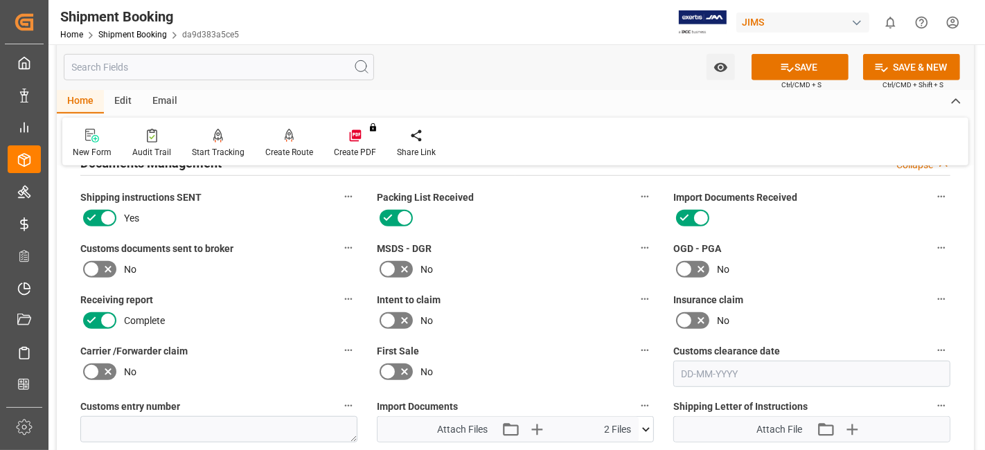
click at [111, 264] on icon at bounding box center [108, 269] width 17 height 17
click at [0, 0] on input "checkbox" at bounding box center [0, 0] width 0 height 0
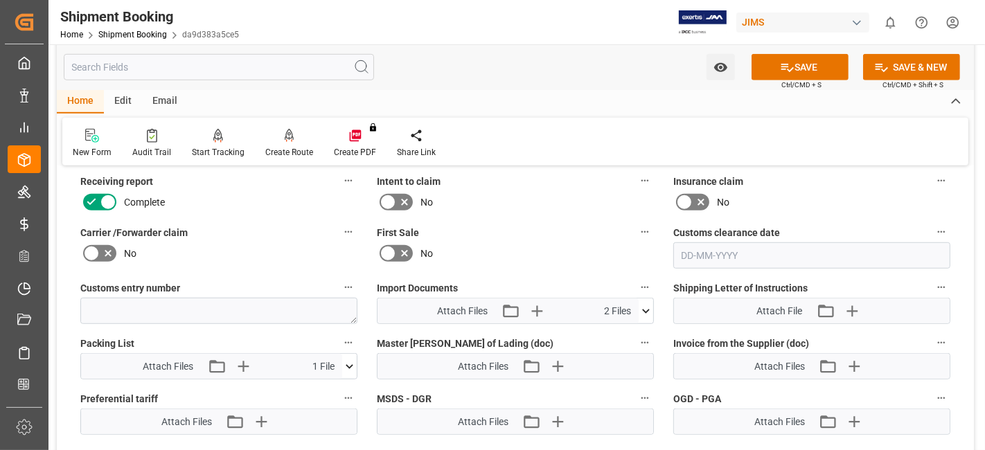
scroll to position [846, 0]
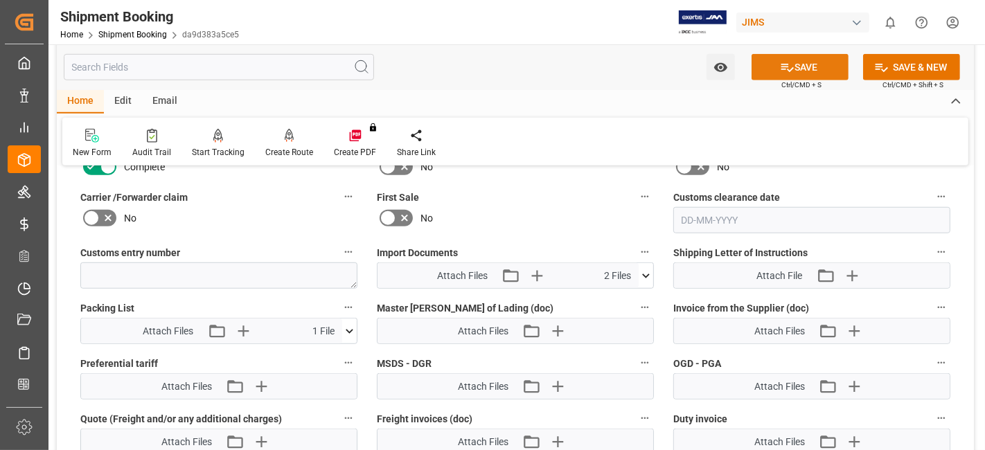
click at [784, 68] on icon at bounding box center [787, 67] width 15 height 15
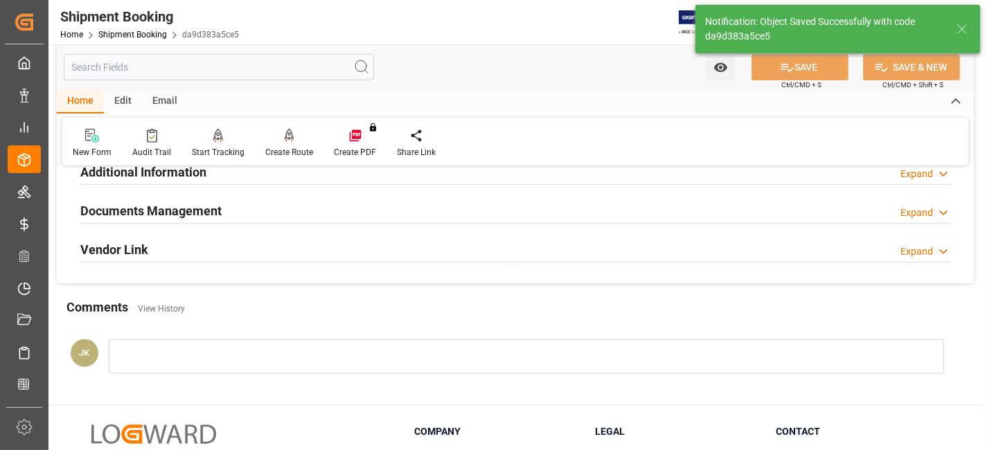
scroll to position [432, 0]
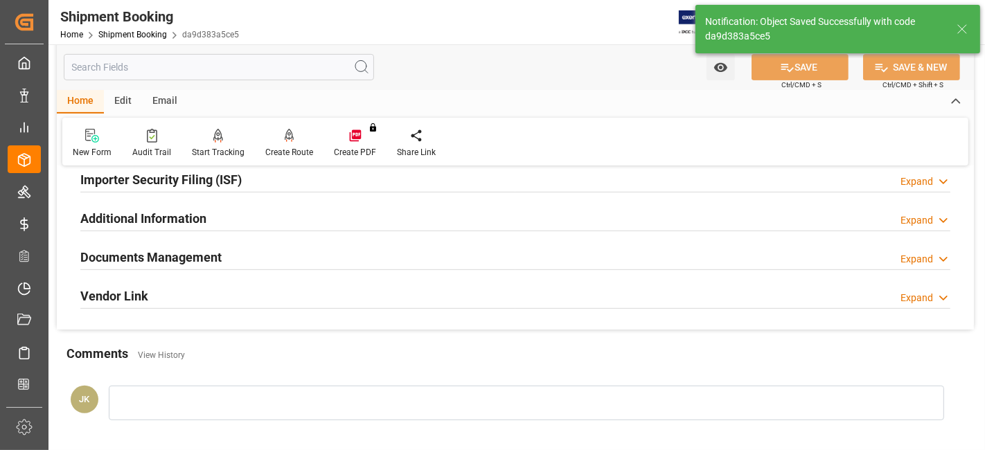
click at [256, 244] on div "Documents Management Expand" at bounding box center [515, 256] width 870 height 26
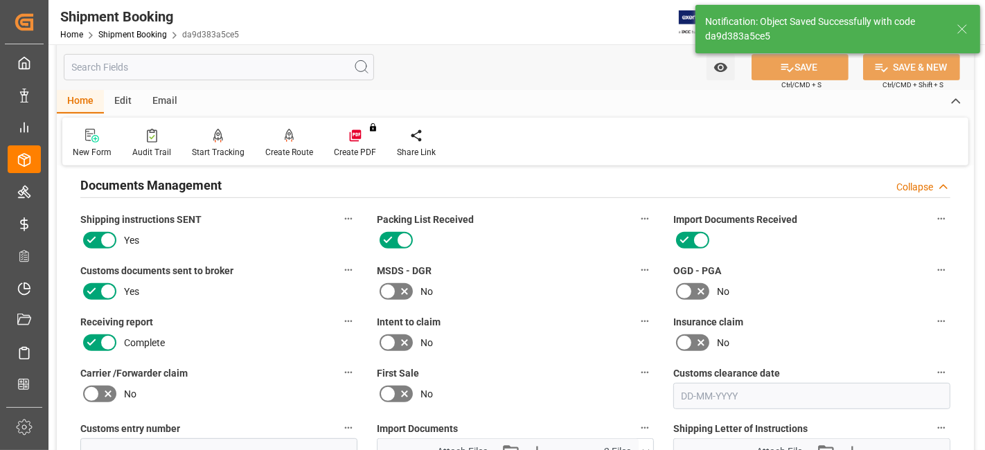
scroll to position [586, 0]
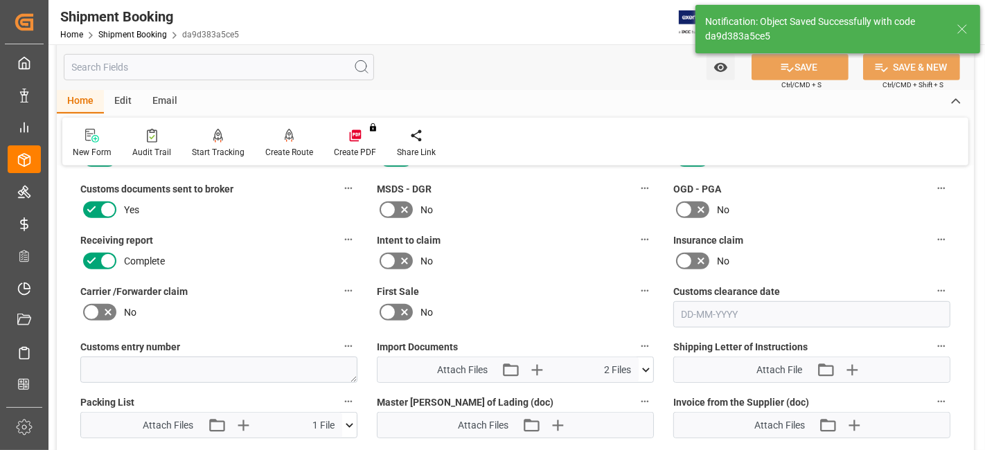
click at [649, 366] on icon at bounding box center [645, 370] width 15 height 15
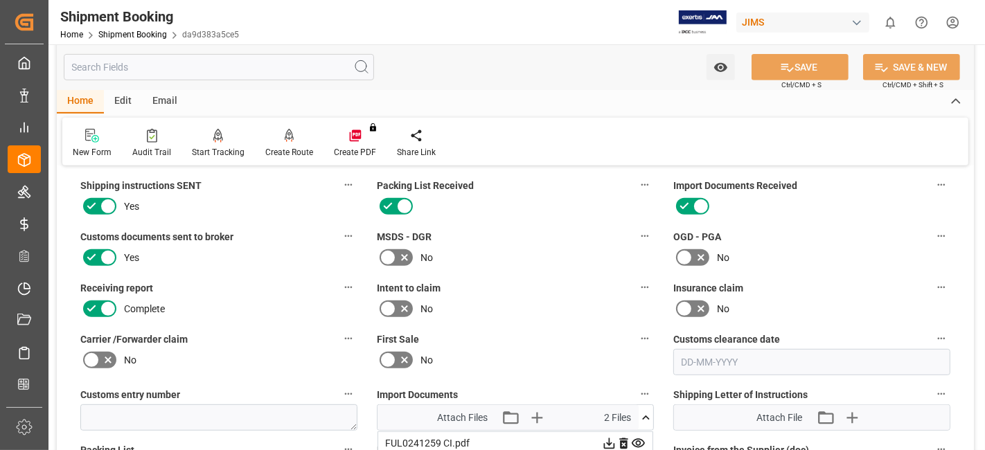
scroll to position [769, 0]
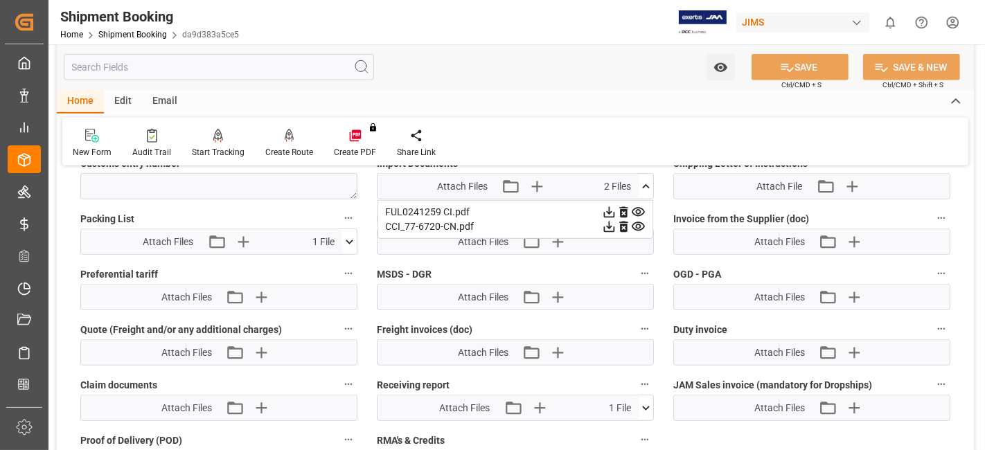
click at [611, 265] on label "MSDS - DGR" at bounding box center [515, 274] width 277 height 19
click at [636, 265] on button "MSDS - DGR" at bounding box center [645, 274] width 18 height 18
click at [182, 207] on div at bounding box center [492, 225] width 985 height 450
drag, startPoint x: 181, startPoint y: 207, endPoint x: 190, endPoint y: 206, distance: 8.3
click at [183, 206] on div "Audits" at bounding box center [492, 225] width 985 height 450
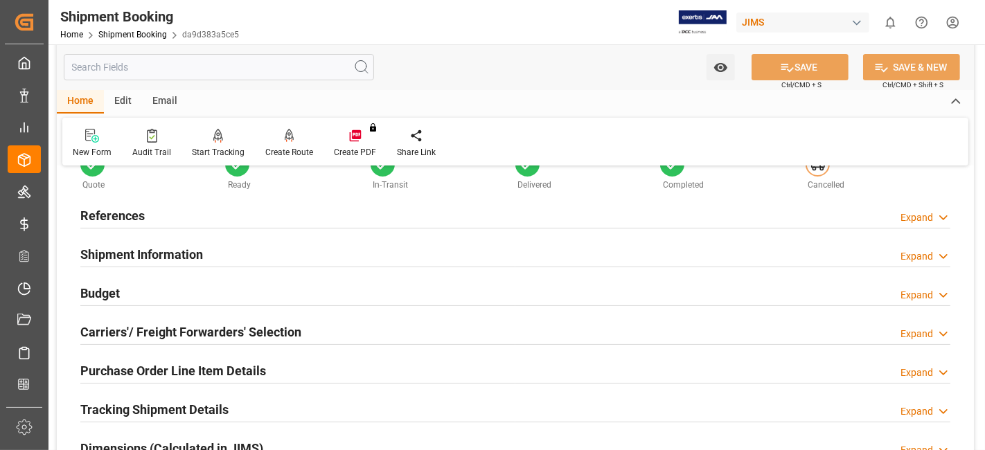
scroll to position [0, 0]
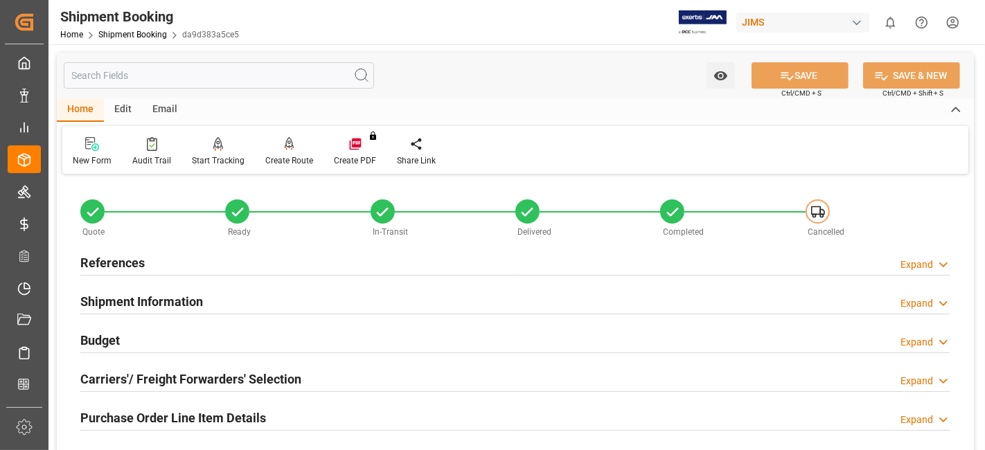
click at [127, 262] on h2 "References" at bounding box center [112, 262] width 64 height 19
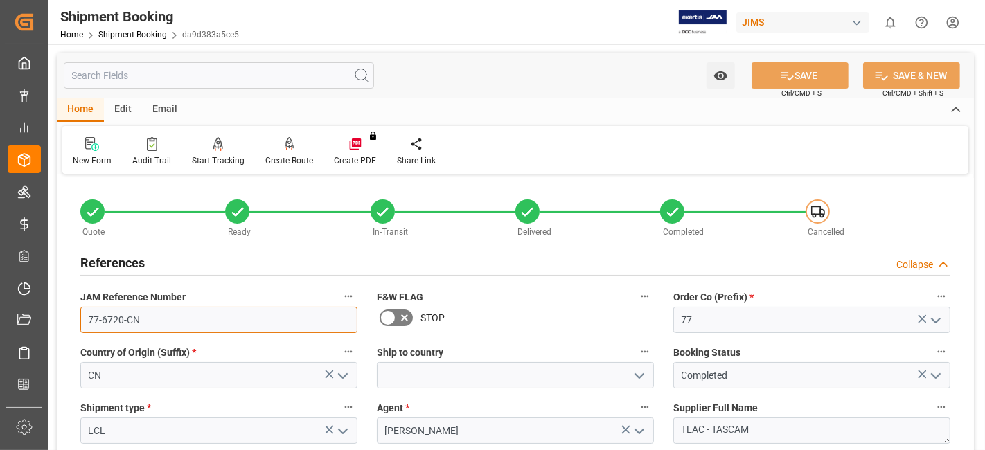
drag, startPoint x: 107, startPoint y: 321, endPoint x: 49, endPoint y: 321, distance: 58.2
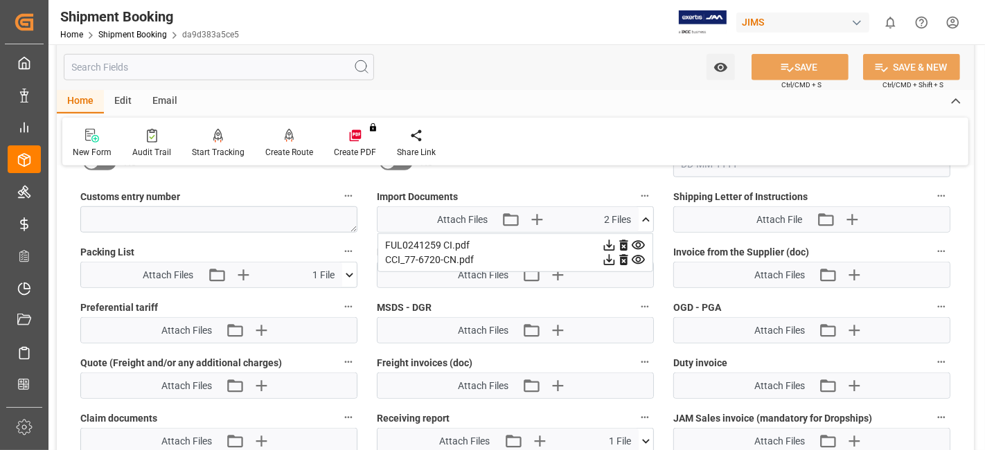
scroll to position [1000, 0]
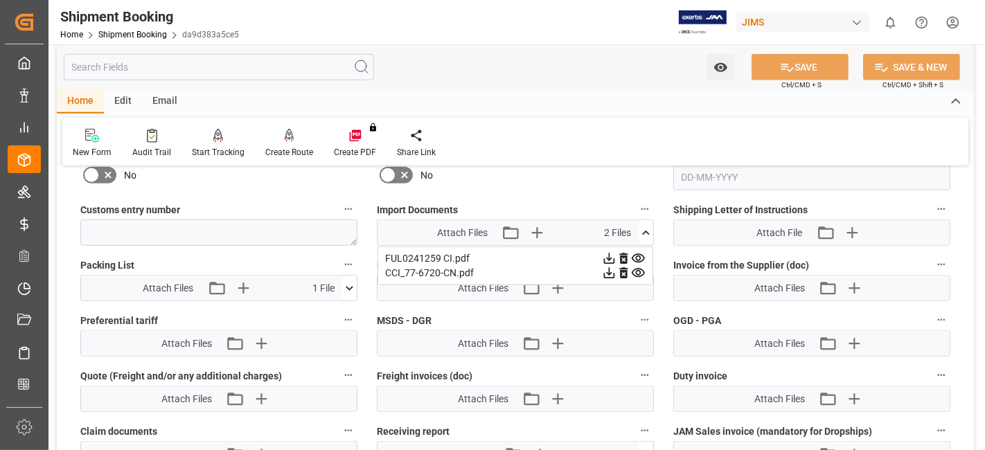
click at [531, 200] on label "Import Documents" at bounding box center [515, 209] width 277 height 19
click at [636, 200] on button "Import Documents" at bounding box center [645, 209] width 18 height 18
click at [642, 225] on div at bounding box center [492, 225] width 985 height 450
click at [643, 226] on icon at bounding box center [645, 233] width 15 height 15
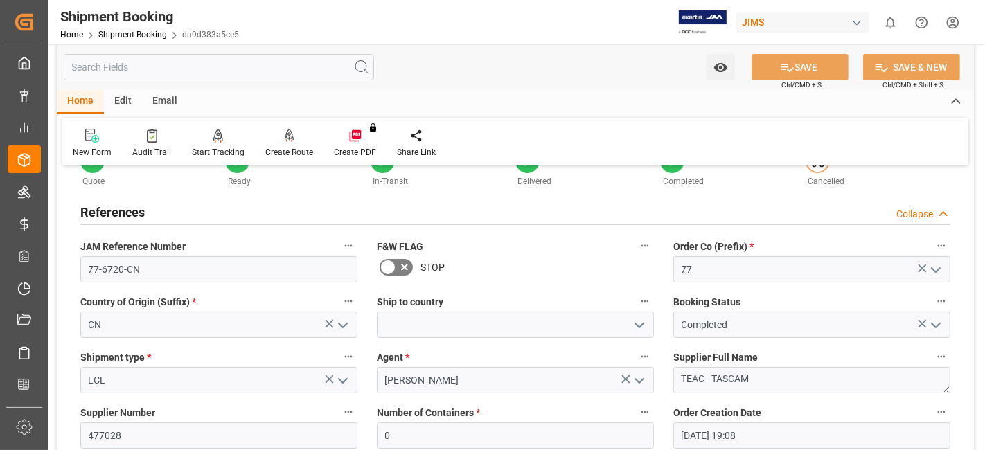
scroll to position [0, 0]
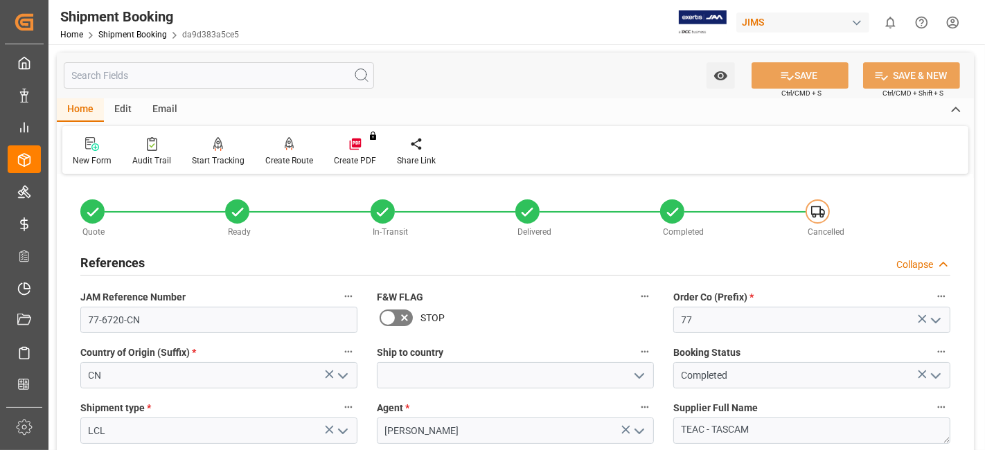
click at [149, 263] on div "References Collapse" at bounding box center [515, 262] width 870 height 26
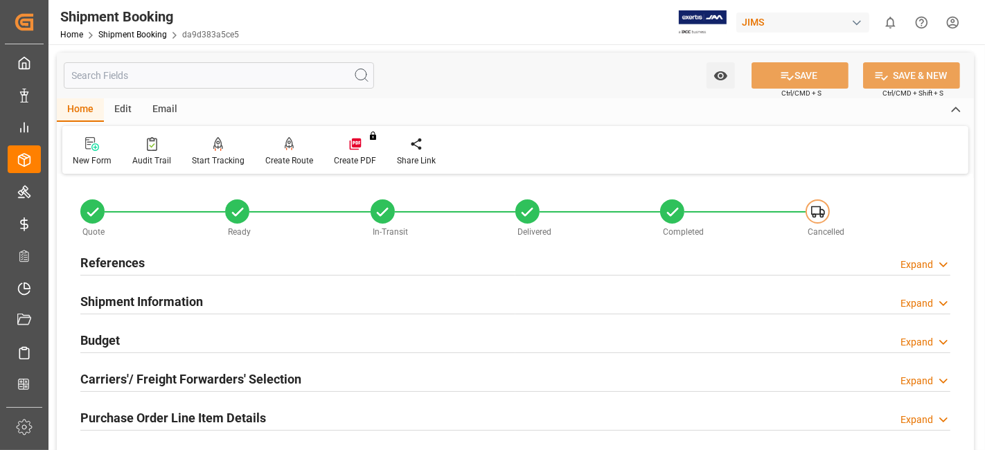
click at [150, 305] on h2 "Shipment Information" at bounding box center [141, 301] width 123 height 19
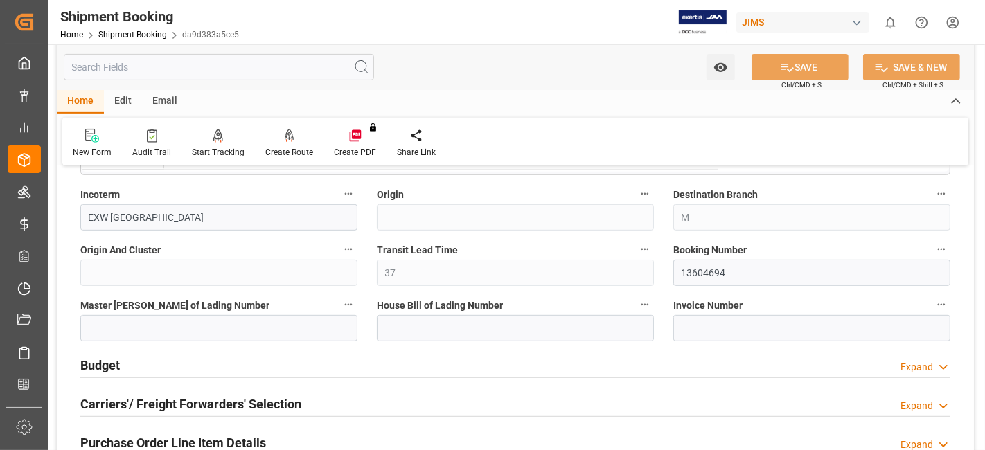
scroll to position [538, 0]
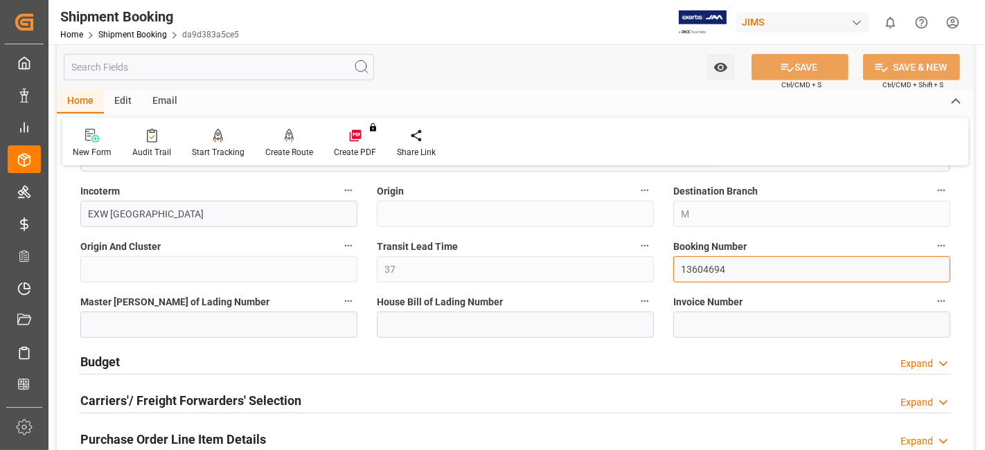
click at [708, 268] on input "13604694" at bounding box center [811, 269] width 277 height 26
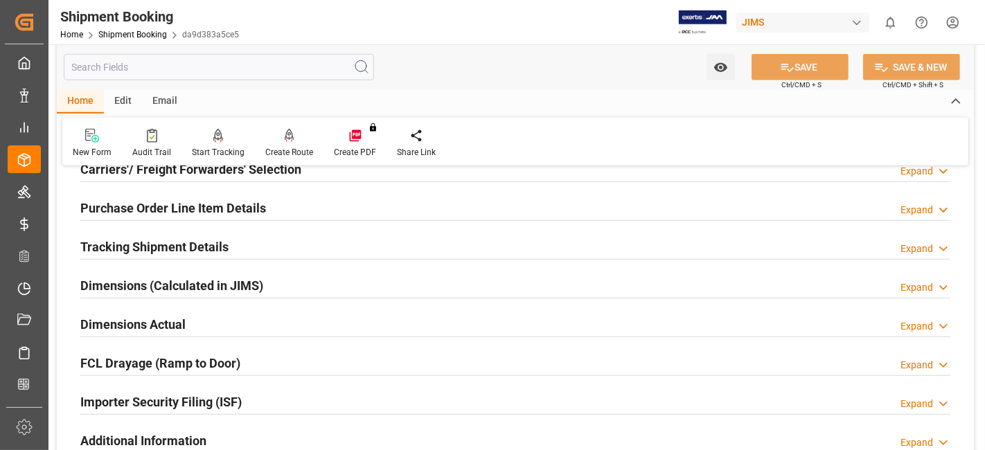
click at [181, 321] on h2 "Dimensions Actual" at bounding box center [132, 324] width 105 height 19
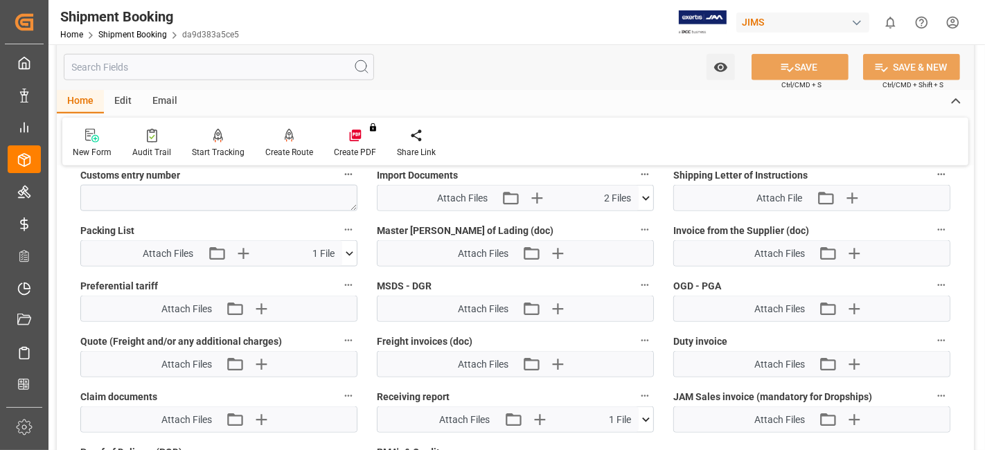
scroll to position [1462, 0]
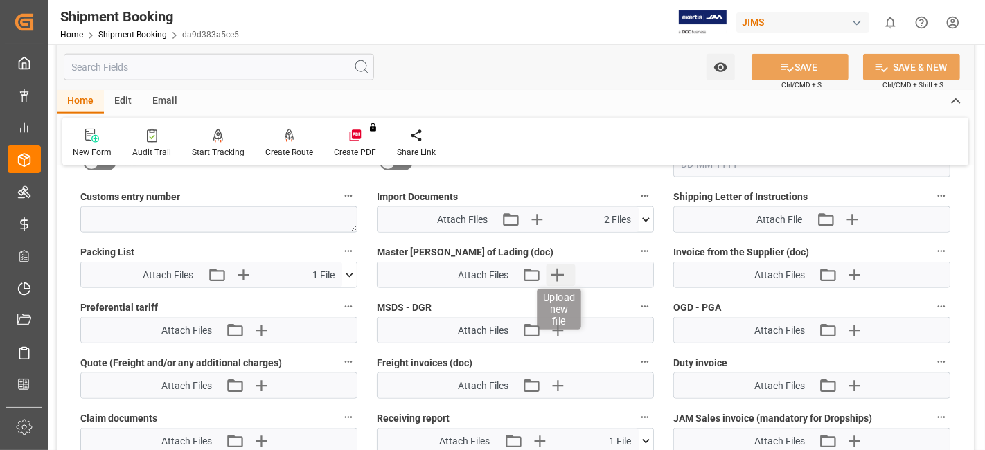
click at [564, 271] on icon "button" at bounding box center [557, 275] width 22 height 22
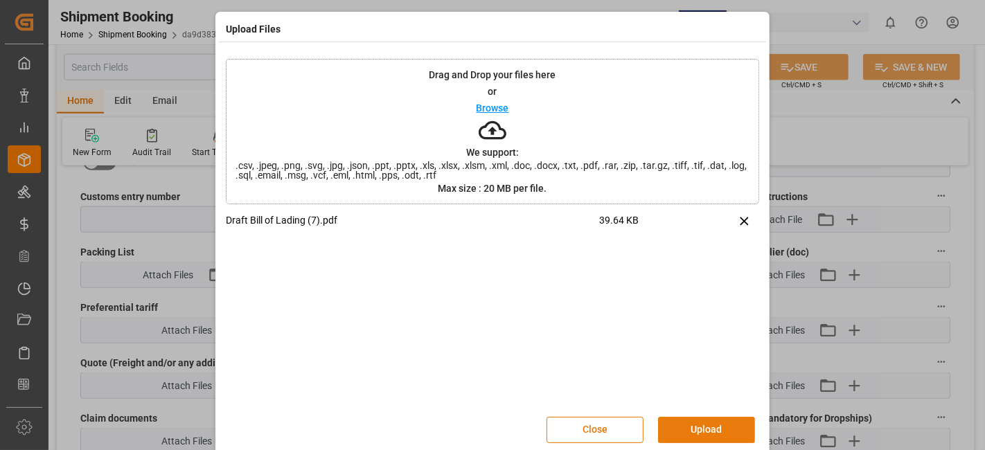
click at [670, 422] on button "Upload" at bounding box center [706, 430] width 97 height 26
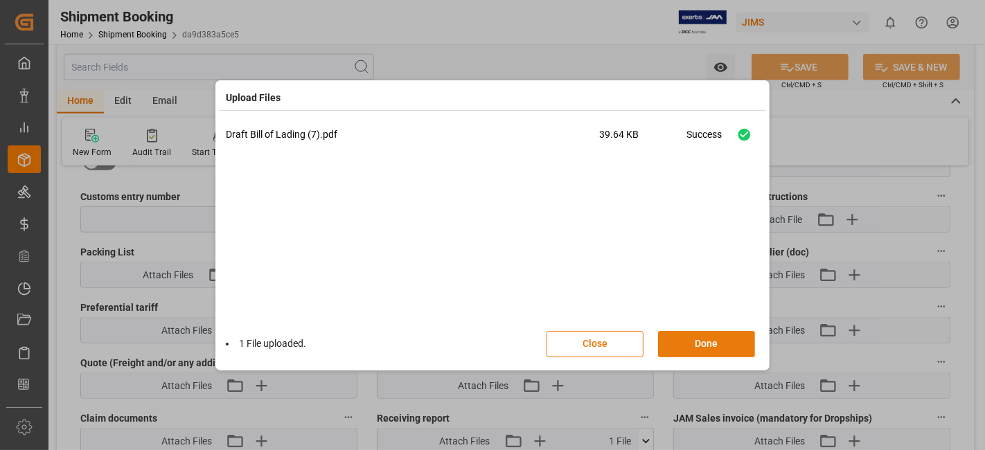
click at [692, 341] on button "Done" at bounding box center [706, 344] width 97 height 26
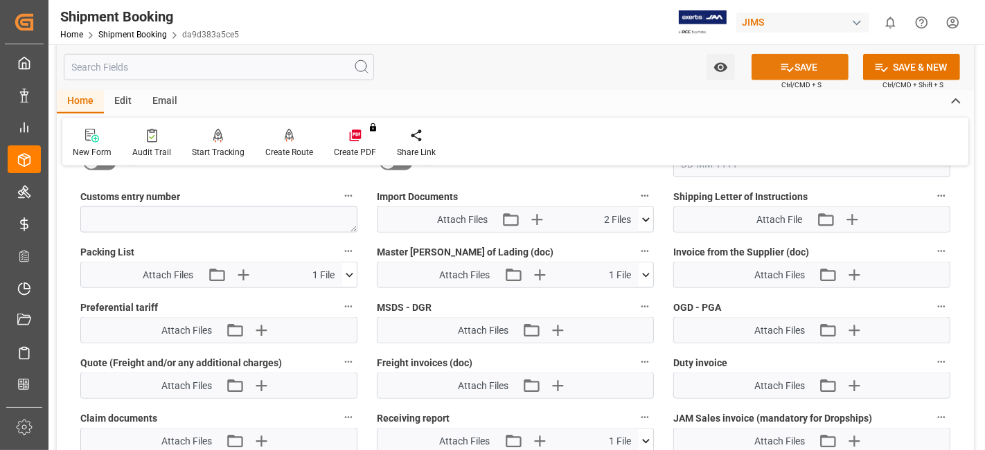
click at [780, 62] on icon at bounding box center [787, 67] width 15 height 15
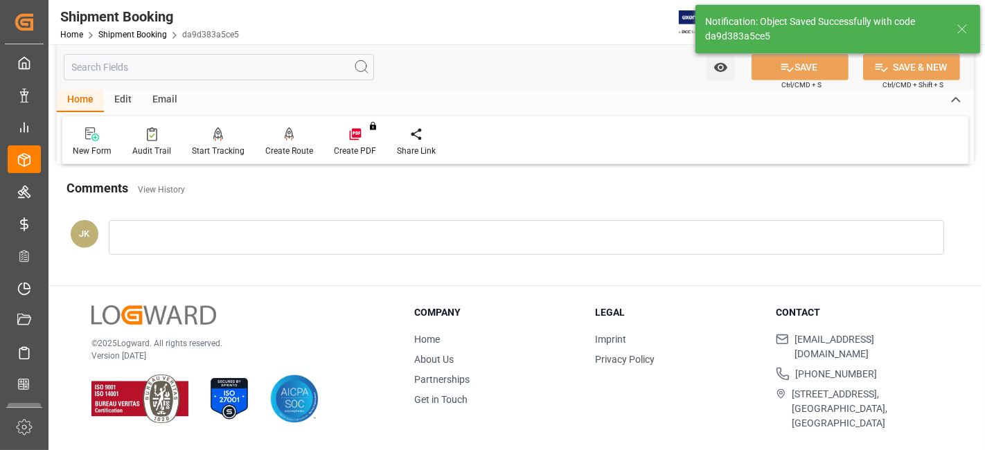
scroll to position [586, 0]
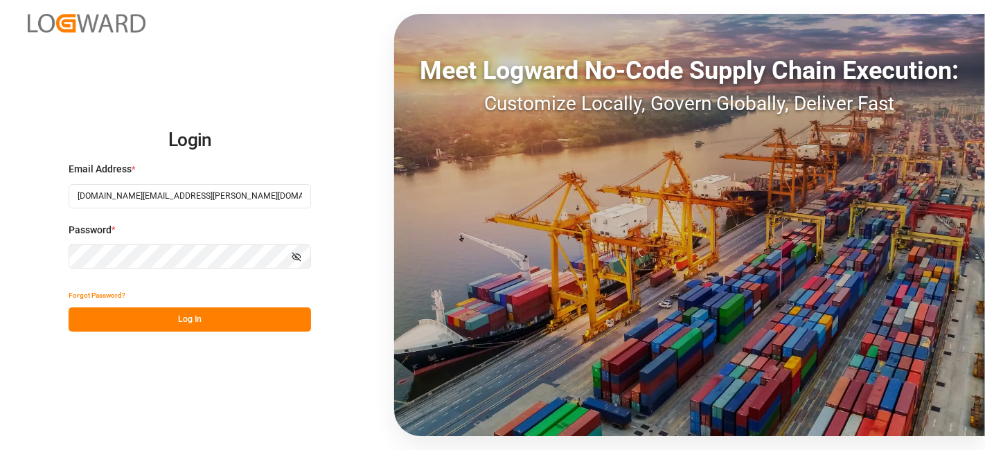
drag, startPoint x: 183, startPoint y: 319, endPoint x: 181, endPoint y: 287, distance: 32.6
click at [183, 319] on button "Log In" at bounding box center [190, 319] width 242 height 24
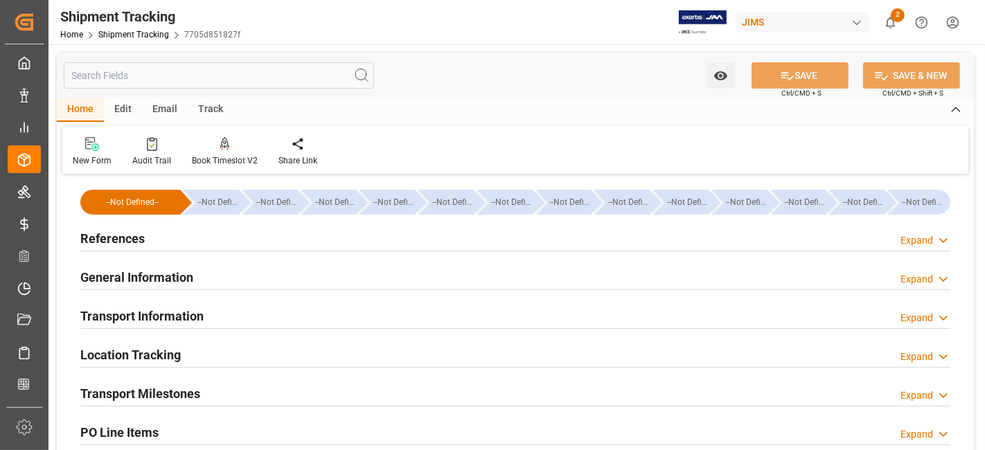
scroll to position [154, 0]
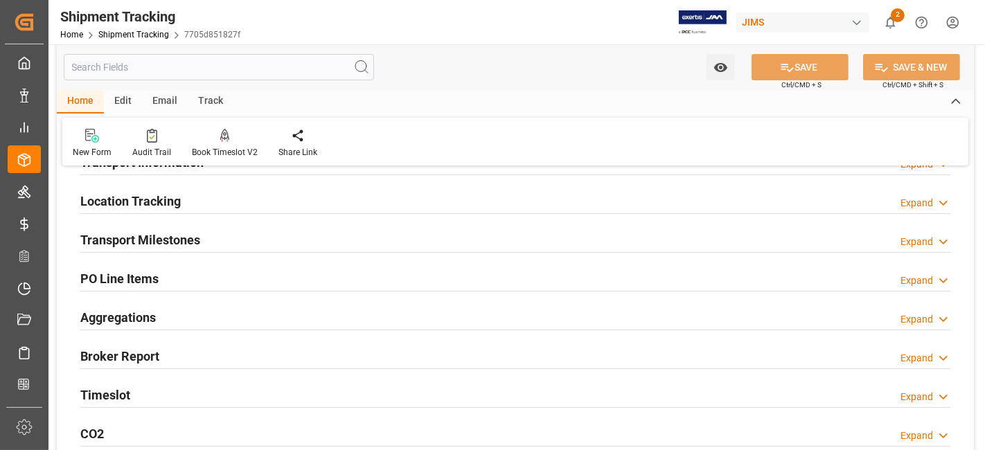
click at [161, 239] on h2 "Transport Milestones" at bounding box center [140, 240] width 120 height 19
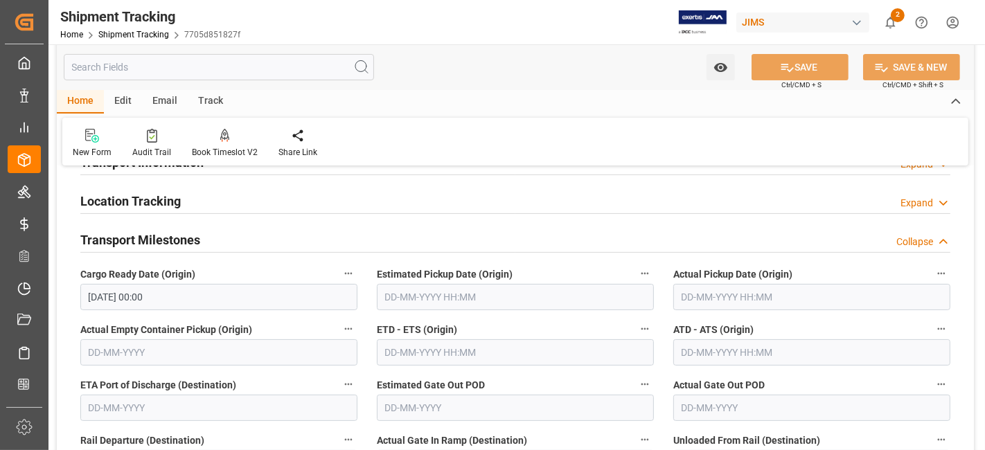
click at [161, 239] on h2 "Transport Milestones" at bounding box center [140, 240] width 120 height 19
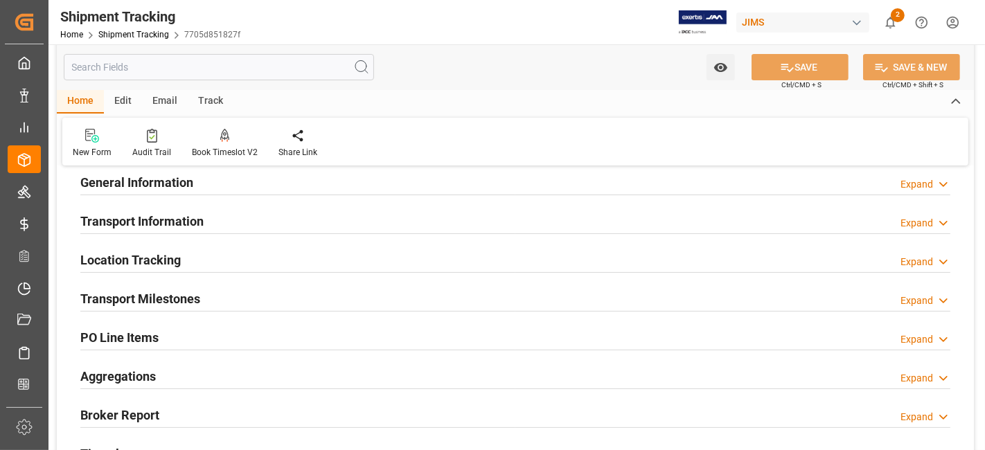
scroll to position [0, 0]
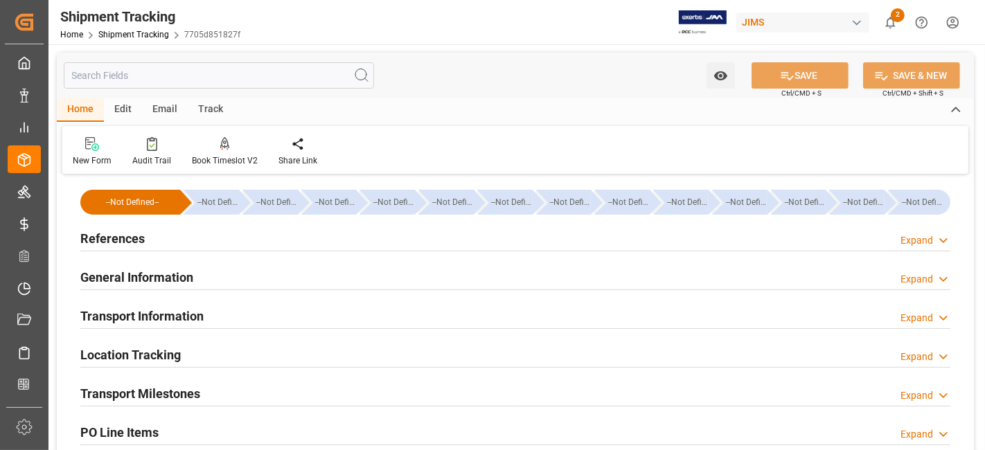
click at [144, 232] on div "References Expand" at bounding box center [515, 237] width 870 height 26
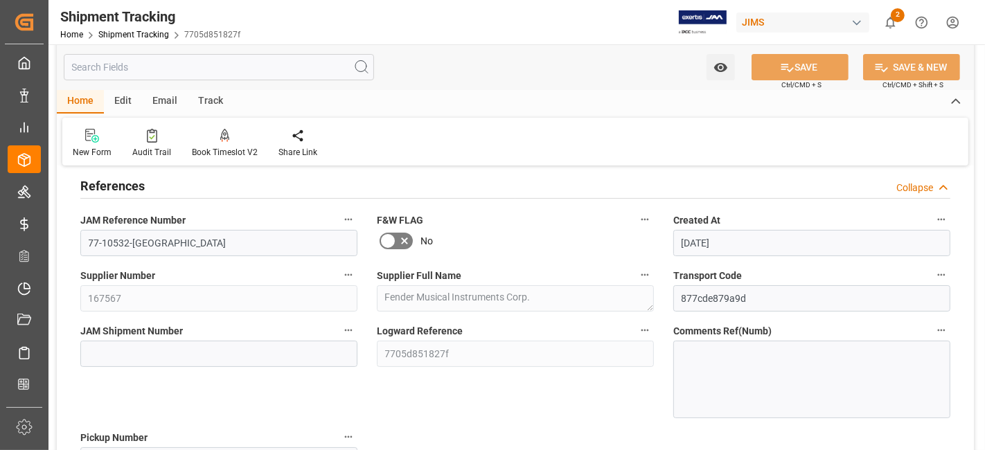
scroll to position [77, 0]
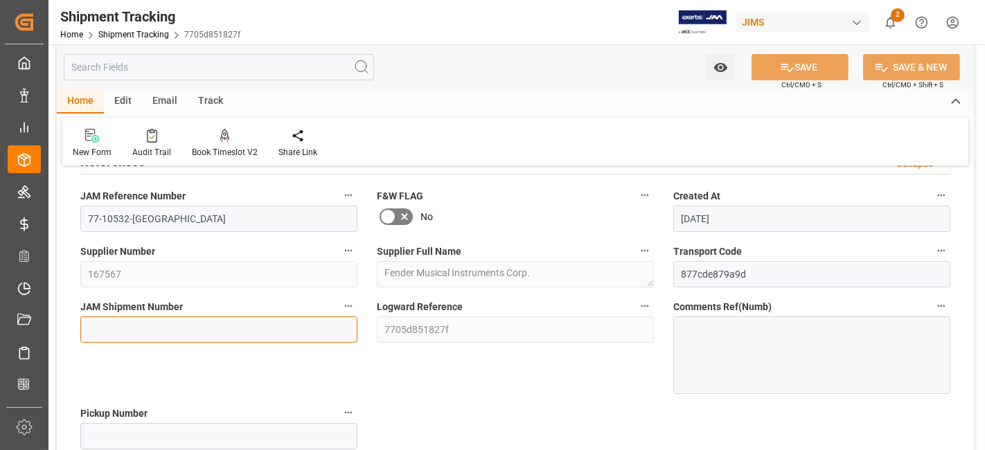
click at [208, 323] on input at bounding box center [218, 329] width 277 height 26
paste input "72587"
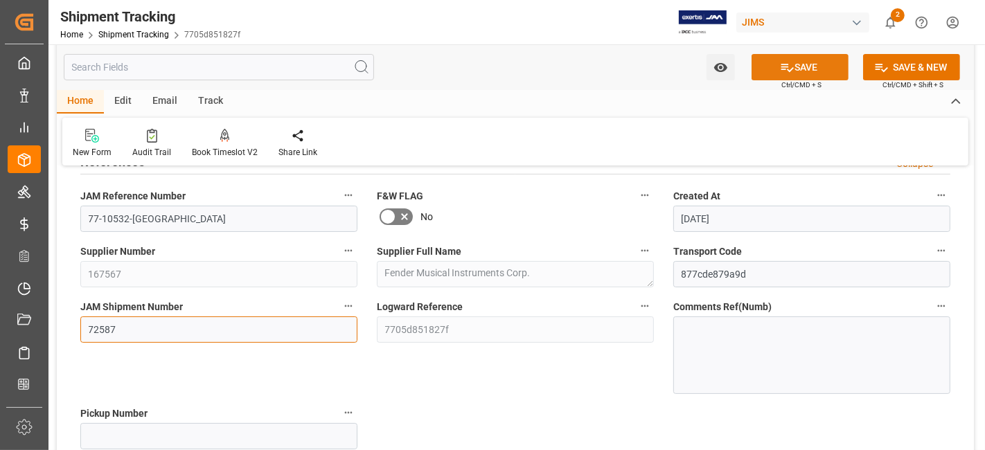
type input "72587"
click at [789, 58] on button "SAVE" at bounding box center [799, 67] width 97 height 26
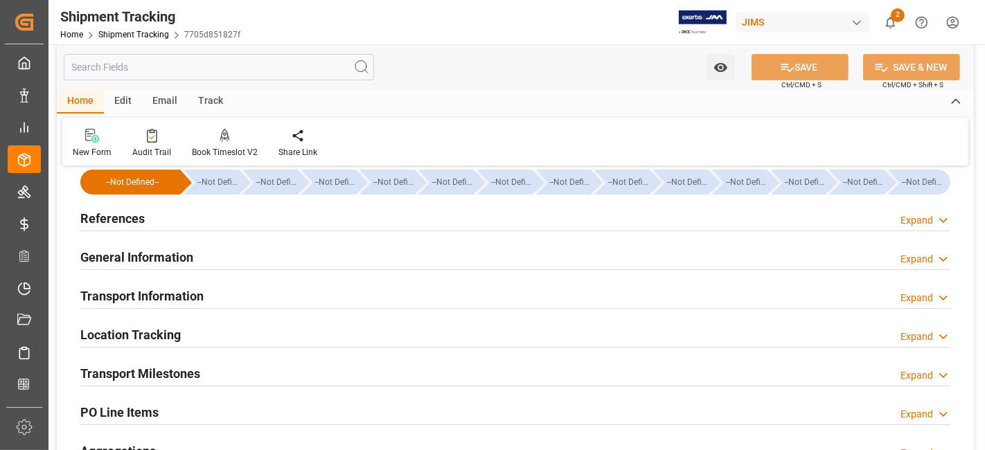
scroll to position [0, 0]
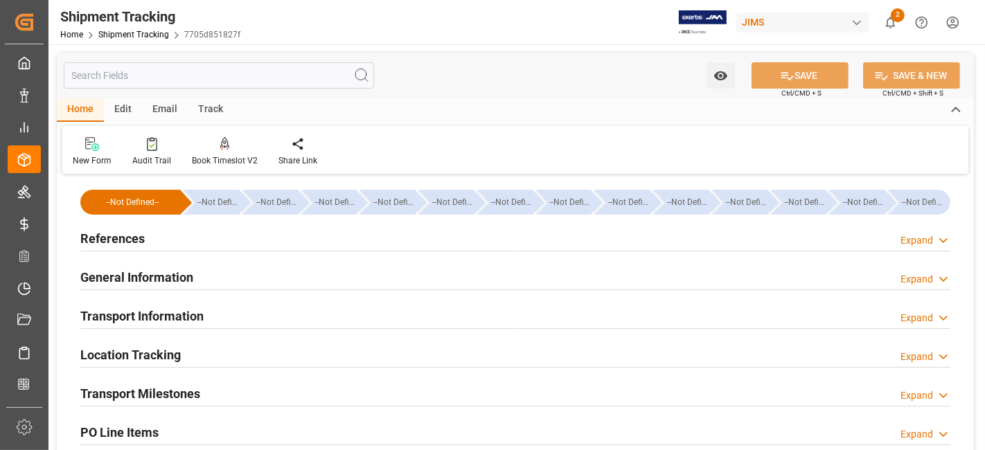
click at [116, 235] on h2 "References" at bounding box center [112, 238] width 64 height 19
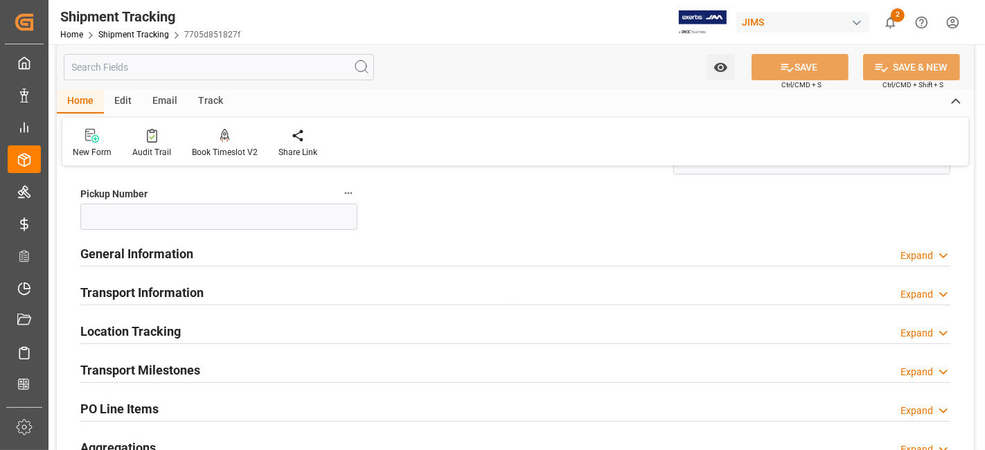
scroll to position [384, 0]
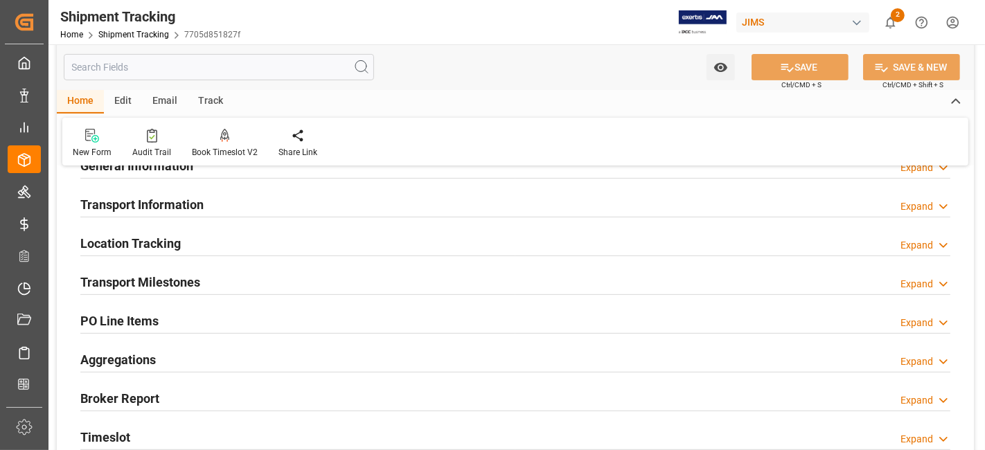
click at [147, 280] on h2 "Transport Milestones" at bounding box center [140, 282] width 120 height 19
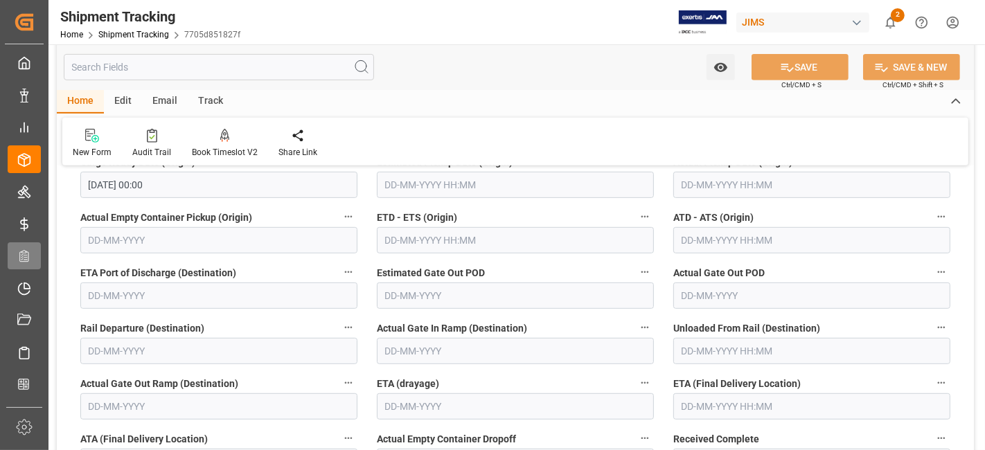
scroll to position [538, 0]
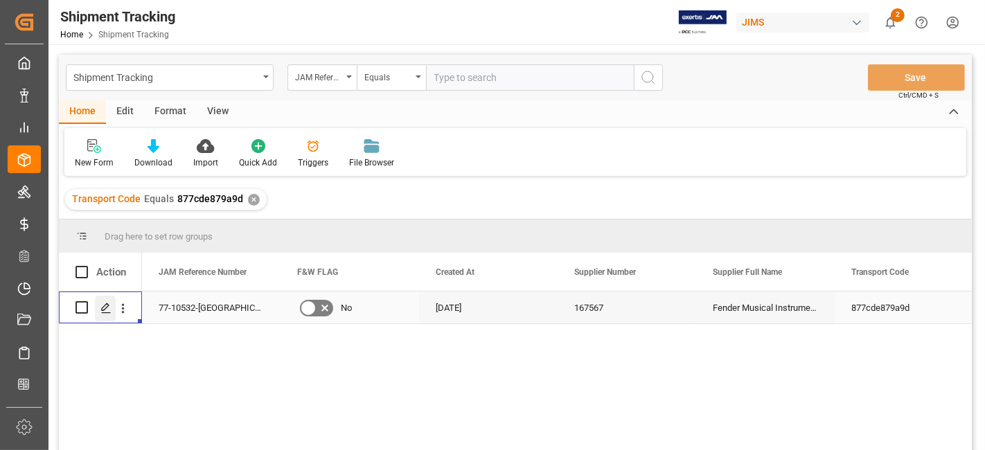
click at [105, 308] on polygon "Press SPACE to select this row." at bounding box center [105, 306] width 7 height 7
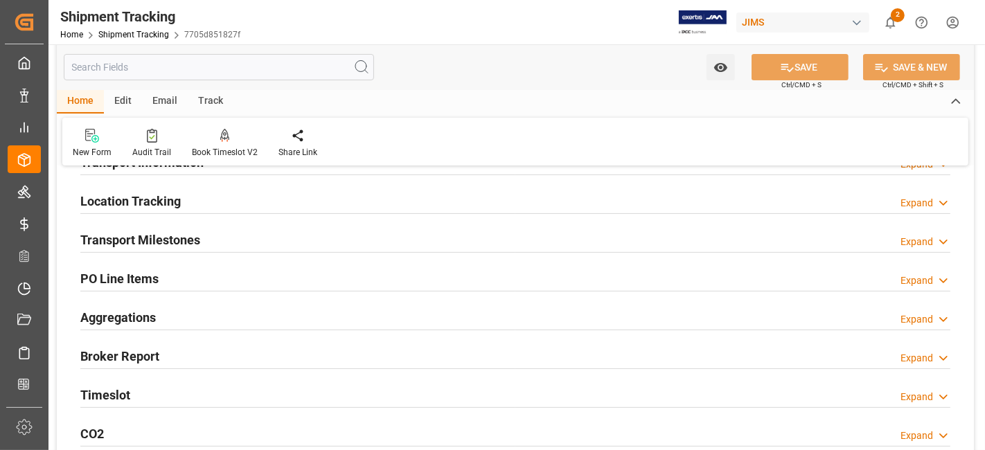
scroll to position [77, 0]
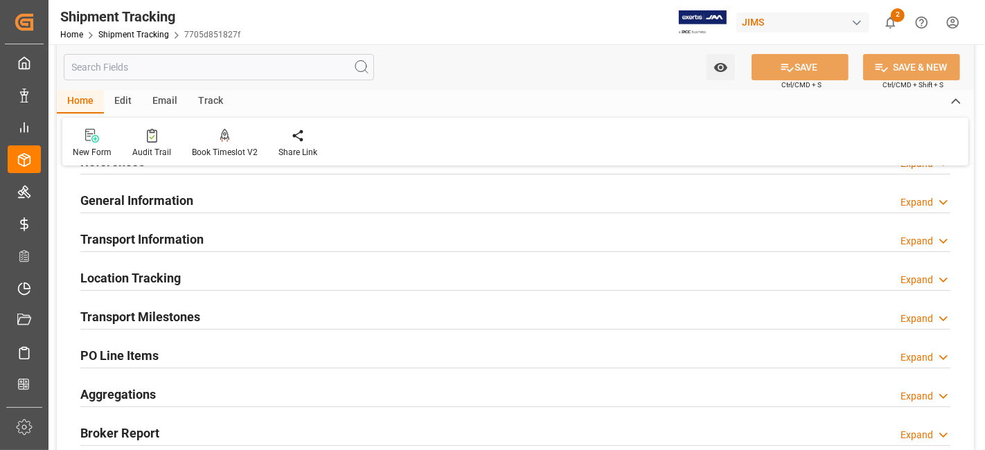
click at [272, 226] on div "Transport Information Expand" at bounding box center [515, 238] width 870 height 26
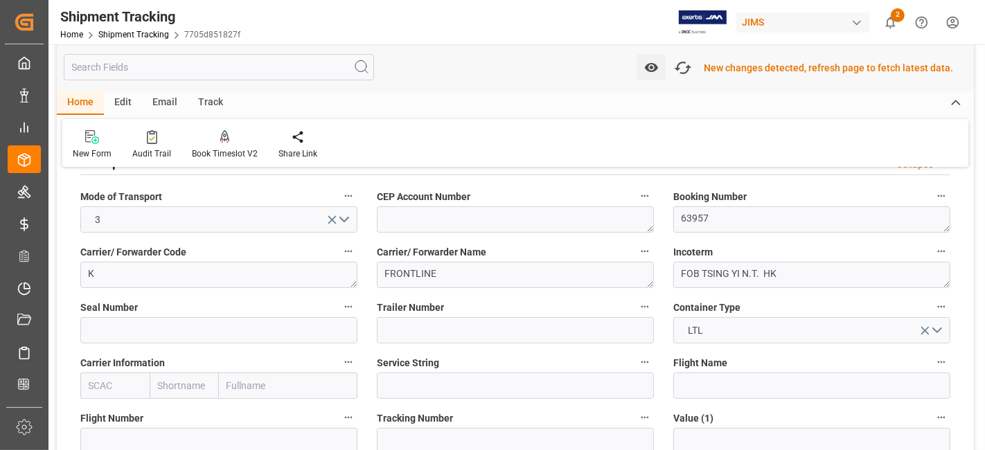
scroll to position [154, 0]
